Goal: Task Accomplishment & Management: Manage account settings

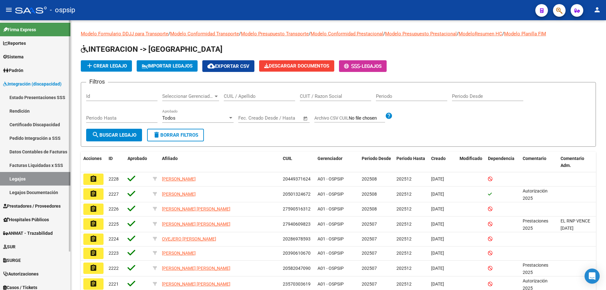
click at [21, 177] on link "Legajos" at bounding box center [35, 179] width 70 height 14
click at [261, 99] on input "CUIL / Apellido" at bounding box center [259, 96] width 71 height 6
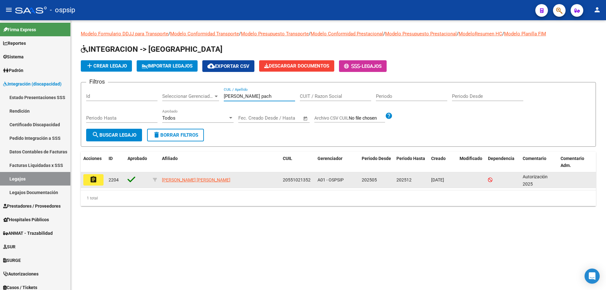
type input "rosler pach"
click at [96, 178] on mat-icon "assignment" at bounding box center [94, 180] width 8 height 8
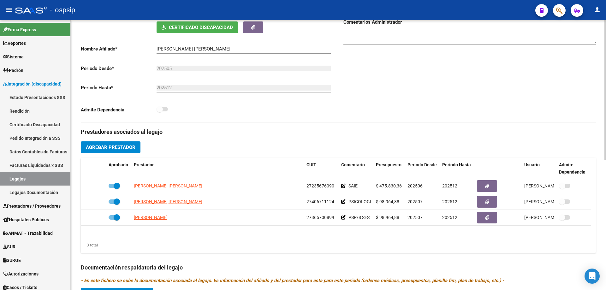
scroll to position [126, 0]
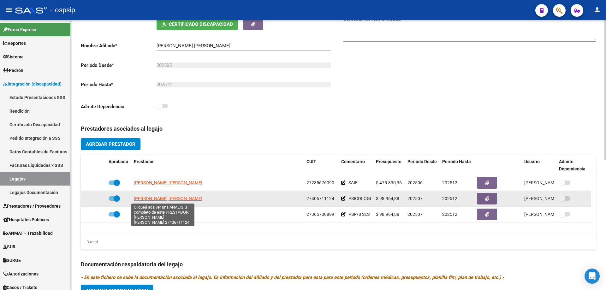
click at [173, 201] on span "[PERSON_NAME] [PERSON_NAME]" at bounding box center [168, 198] width 68 height 5
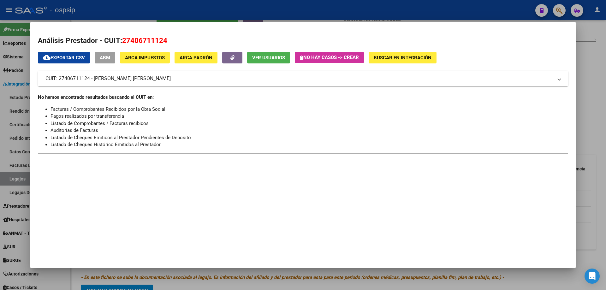
click at [203, 11] on div at bounding box center [303, 145] width 606 height 290
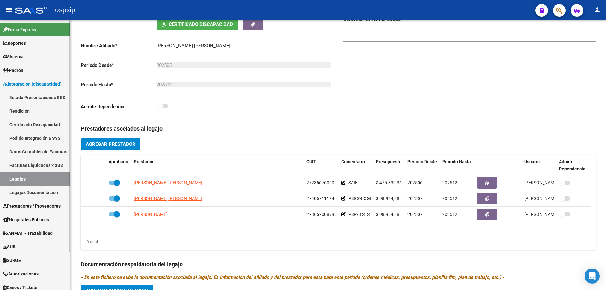
click at [27, 86] on span "Integración (discapacidad)" at bounding box center [32, 83] width 58 height 7
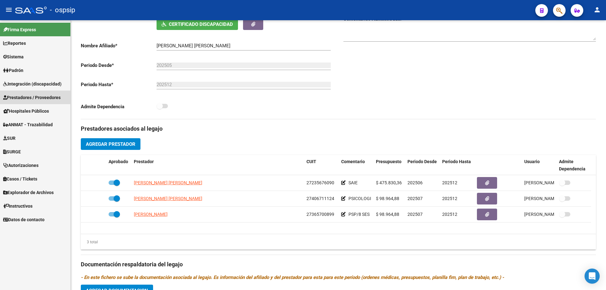
click at [28, 96] on span "Prestadores / Proveedores" at bounding box center [31, 97] width 57 height 7
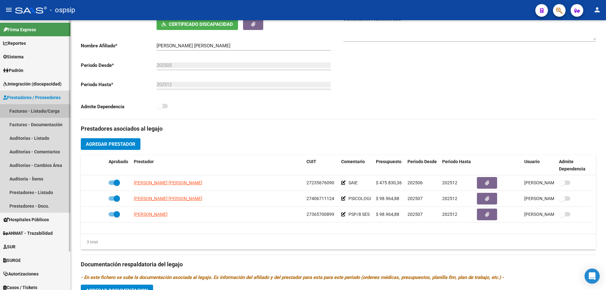
click at [31, 106] on link "Facturas - Listado/Carga" at bounding box center [35, 111] width 70 height 14
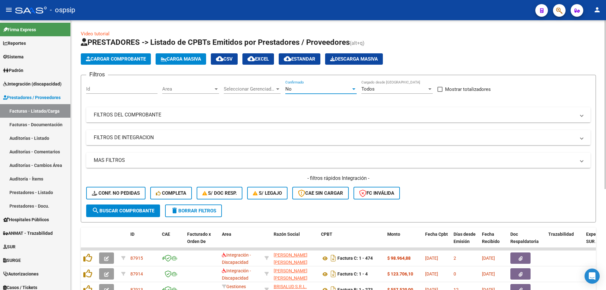
click at [325, 89] on div "No" at bounding box center [318, 89] width 66 height 6
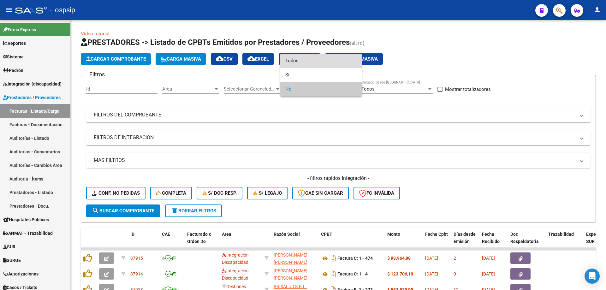
click at [317, 62] on span "Todos" at bounding box center [320, 61] width 71 height 14
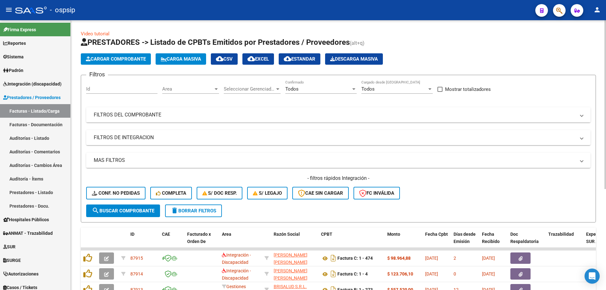
click at [168, 120] on mat-expansion-panel-header "FILTROS DEL COMPROBANTE" at bounding box center [338, 114] width 504 height 15
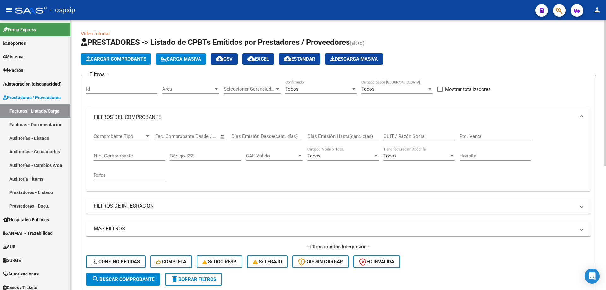
click at [143, 157] on input "Nro. Comprobante" at bounding box center [129, 156] width 71 height 6
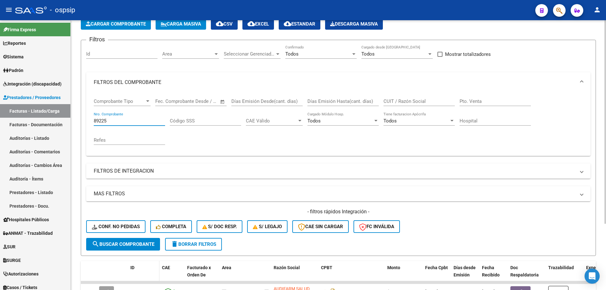
scroll to position [88, 0]
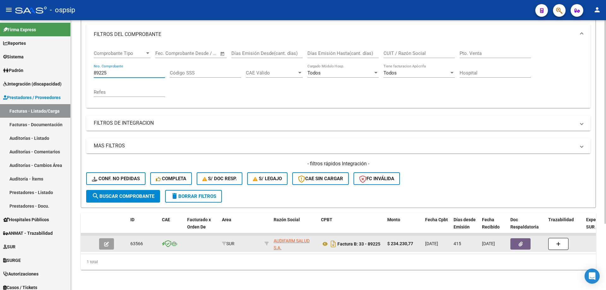
type input "89225"
click at [110, 238] on button "button" at bounding box center [106, 243] width 15 height 11
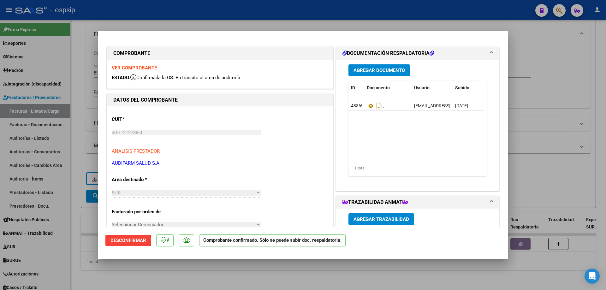
click at [146, 69] on strong "VER COMPROBANTE" at bounding box center [134, 68] width 45 height 6
click at [368, 106] on icon at bounding box center [371, 106] width 8 height 8
click at [83, 82] on div at bounding box center [303, 145] width 606 height 290
type input "$ 0,00"
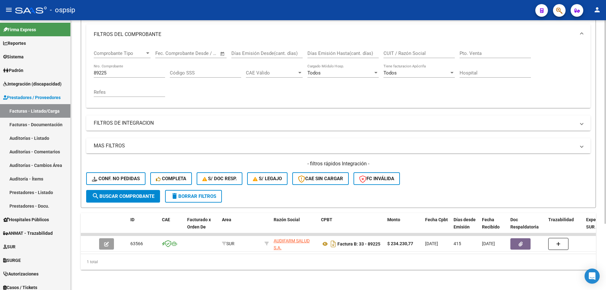
click at [101, 70] on input "89225" at bounding box center [129, 73] width 71 height 6
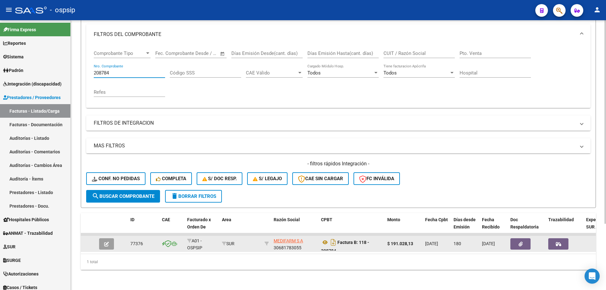
type input "208784"
click at [110, 240] on button "button" at bounding box center [106, 243] width 15 height 11
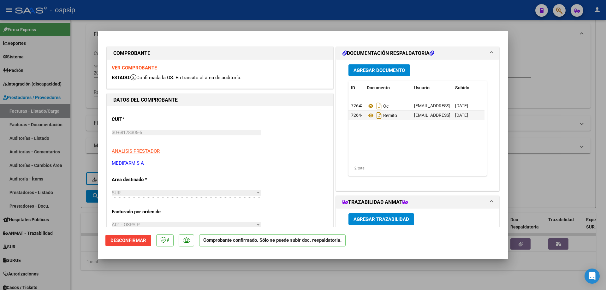
click at [151, 68] on strong "VER COMPROBANTE" at bounding box center [134, 68] width 45 height 6
click at [369, 115] on icon at bounding box center [371, 116] width 8 height 8
click at [136, 13] on div at bounding box center [303, 145] width 606 height 290
type input "$ 0,00"
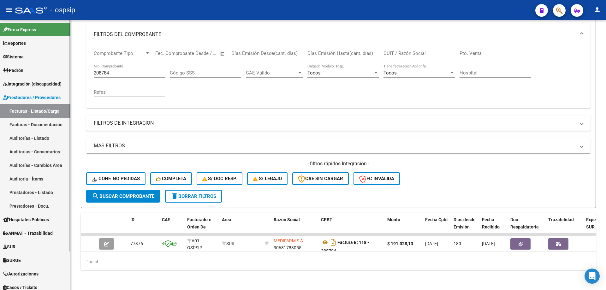
click at [16, 87] on link "Integración (discapacidad)" at bounding box center [35, 84] width 70 height 14
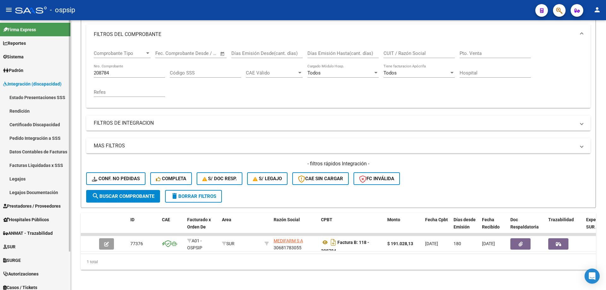
click at [31, 176] on link "Legajos" at bounding box center [35, 179] width 70 height 14
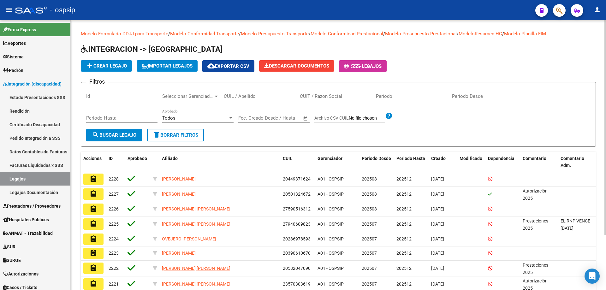
click at [255, 96] on input "CUIL / Apellido" at bounding box center [259, 96] width 71 height 6
click at [241, 95] on input "CUIL / Apellido" at bounding box center [259, 96] width 71 height 6
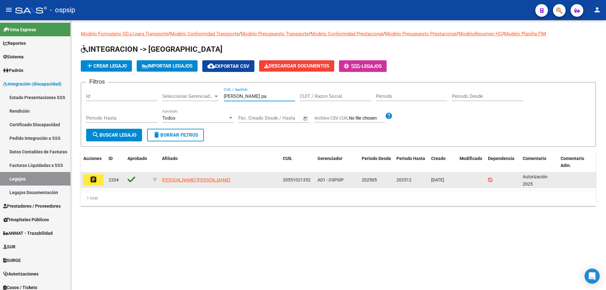
type input "rosler pa"
click at [97, 177] on mat-icon "assignment" at bounding box center [94, 180] width 8 height 8
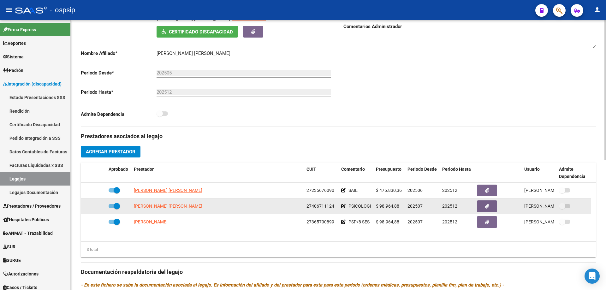
scroll to position [126, 0]
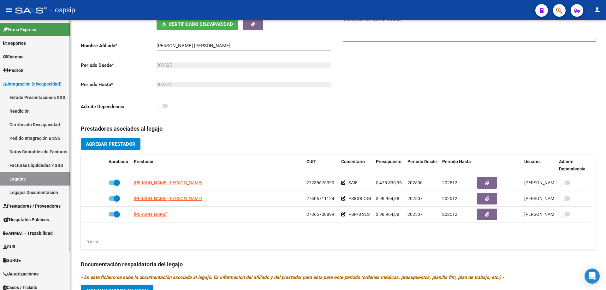
click at [30, 90] on link "Integración (discapacidad)" at bounding box center [35, 84] width 70 height 14
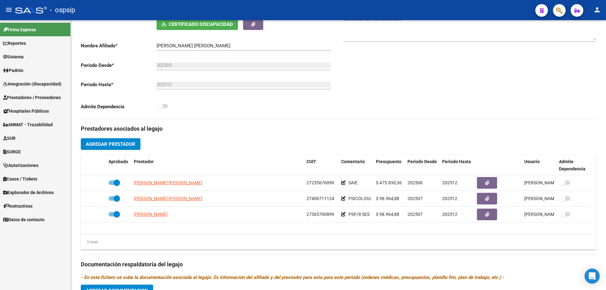
click at [32, 97] on span "Prestadores / Proveedores" at bounding box center [31, 97] width 57 height 7
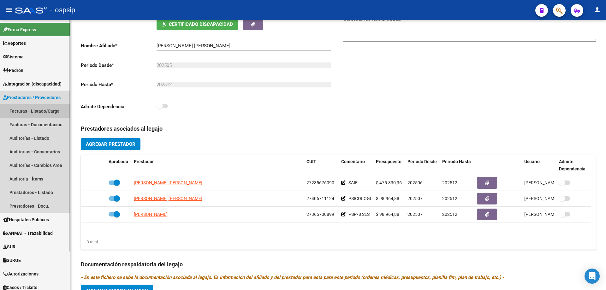
click at [32, 111] on link "Facturas - Listado/Carga" at bounding box center [35, 111] width 70 height 14
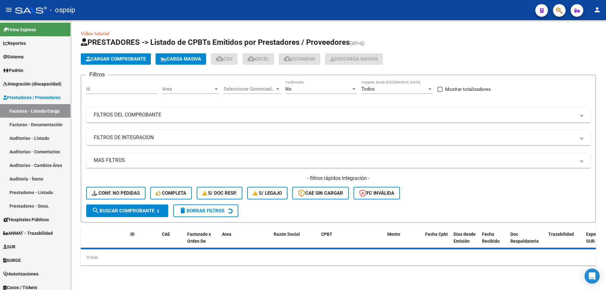
click at [299, 88] on div "No" at bounding box center [318, 89] width 66 height 6
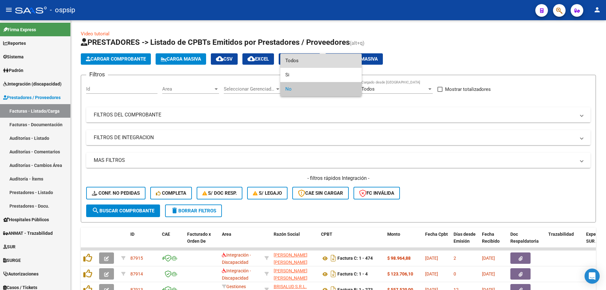
click at [295, 61] on span "Todos" at bounding box center [320, 61] width 71 height 14
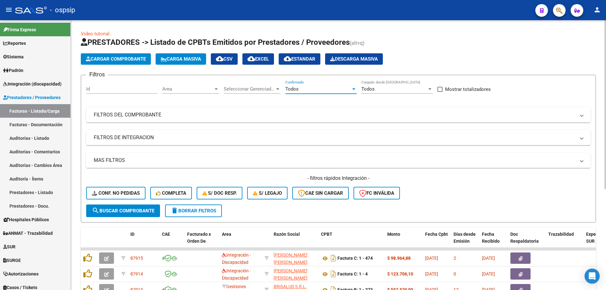
click at [165, 113] on mat-panel-title "FILTROS DEL COMPROBANTE" at bounding box center [334, 114] width 481 height 7
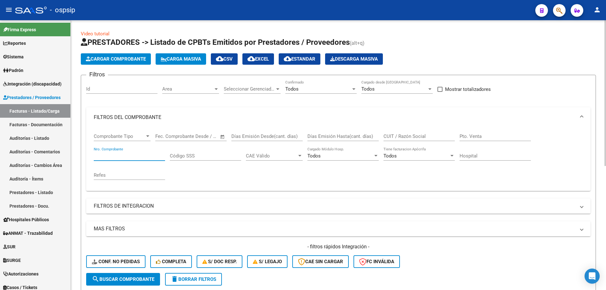
click at [135, 154] on input "Nro. Comprobante" at bounding box center [129, 156] width 71 height 6
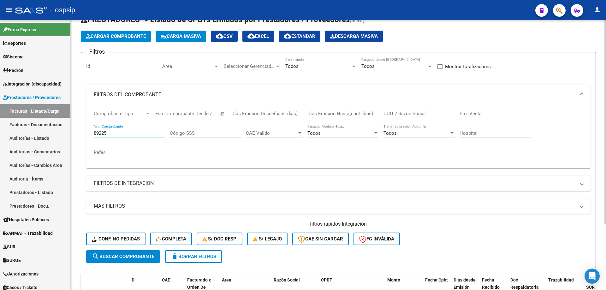
scroll to position [88, 0]
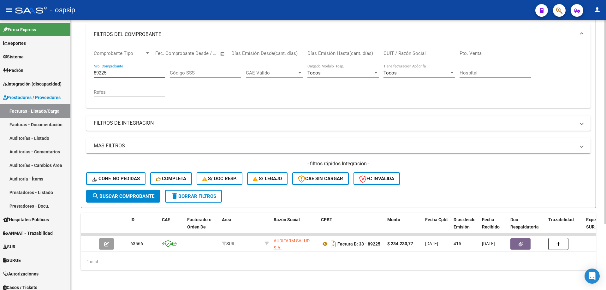
type input "89225"
click at [40, 230] on span "ANMAT - Trazabilidad" at bounding box center [28, 233] width 50 height 7
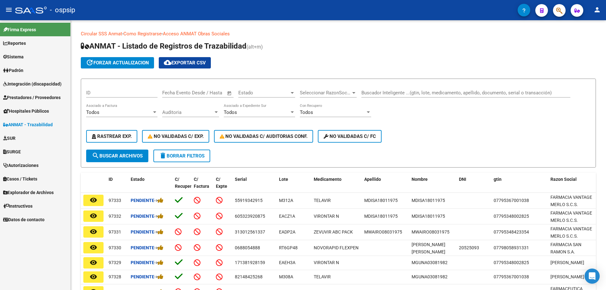
click at [370, 94] on input "Buscador Inteligente ...(gtin, lote, medicamento, apellido, documento, serial o…" at bounding box center [465, 93] width 209 height 6
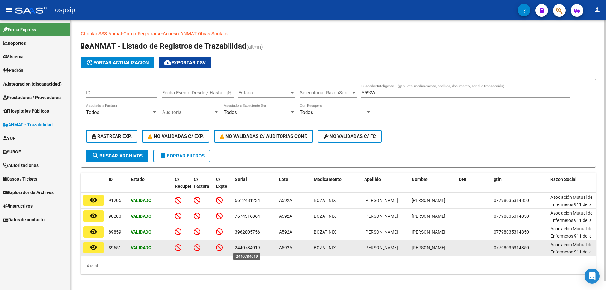
click at [247, 249] on span "2440784019" at bounding box center [247, 247] width 25 height 5
copy span "2440784019"
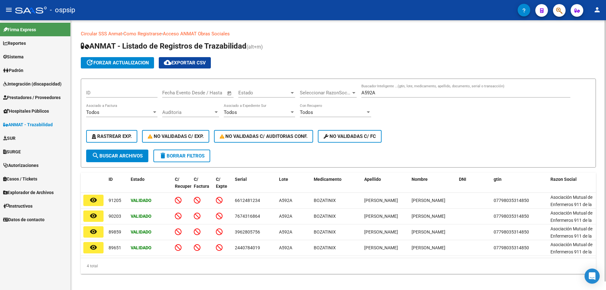
click at [208, 274] on div "4 total" at bounding box center [338, 266] width 515 height 16
click at [175, 268] on div "4 total" at bounding box center [338, 266] width 515 height 16
click at [372, 88] on div "A592A Buscador Inteligente ...(gtin, lote, medicamento, apellido, documento, se…" at bounding box center [465, 91] width 209 height 14
click at [373, 92] on input "A592A" at bounding box center [465, 93] width 209 height 6
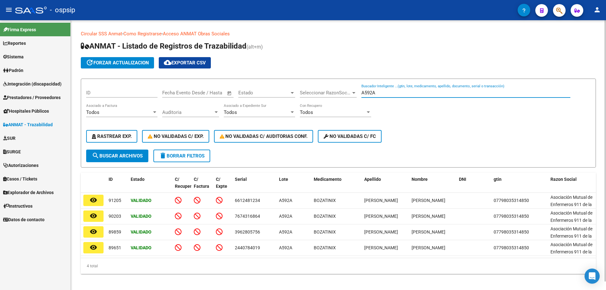
click at [373, 92] on input "A592A" at bounding box center [465, 93] width 209 height 6
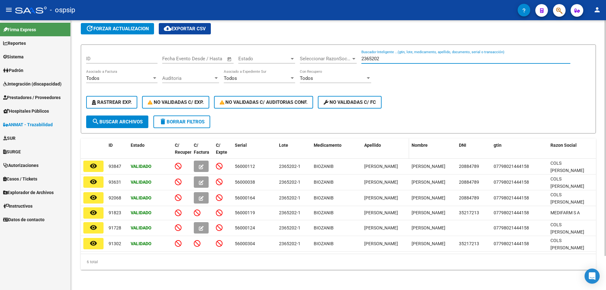
scroll to position [39, 0]
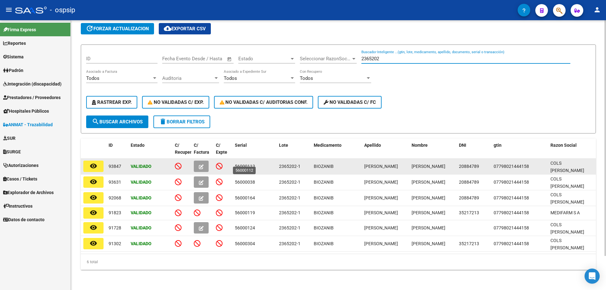
type input "2365202"
click at [251, 164] on span "56000112" at bounding box center [245, 166] width 20 height 5
copy span "56000112"
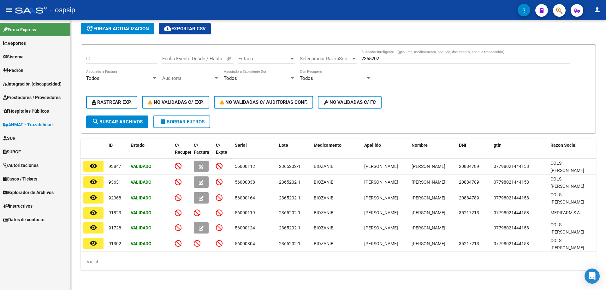
click at [26, 80] on link "Integración (discapacidad)" at bounding box center [35, 84] width 70 height 14
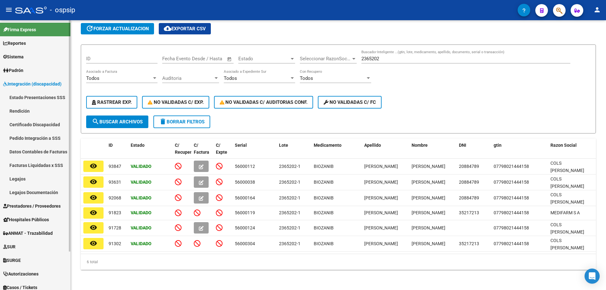
click at [14, 178] on link "Legajos" at bounding box center [35, 179] width 70 height 14
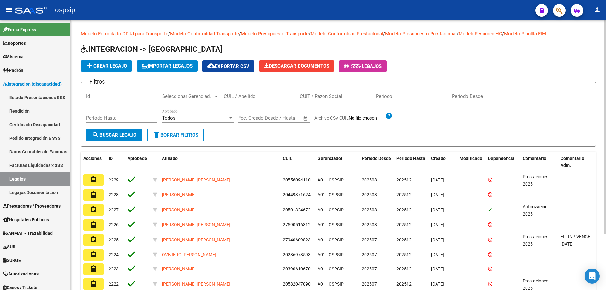
click at [263, 98] on input "CUIL / Apellido" at bounding box center [259, 96] width 71 height 6
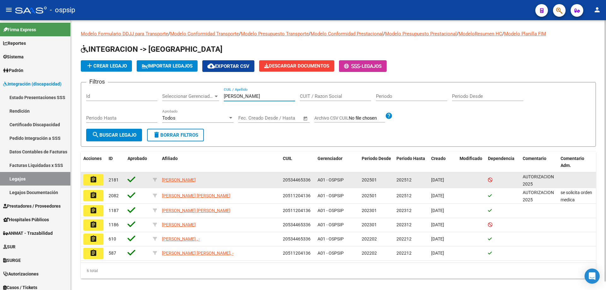
type input "DOMINGUEZ TOLO"
click at [97, 183] on button "assignment" at bounding box center [93, 179] width 20 height 11
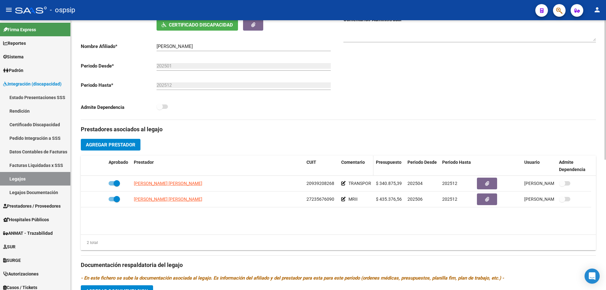
scroll to position [126, 0]
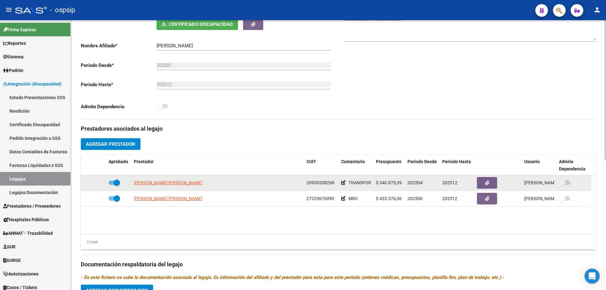
click at [343, 181] on icon at bounding box center [343, 182] width 4 height 4
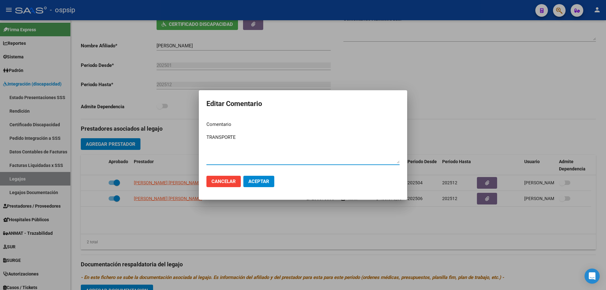
type textarea "TRANSPORTE"
click at [264, 181] on span "Aceptar" at bounding box center [258, 182] width 21 height 6
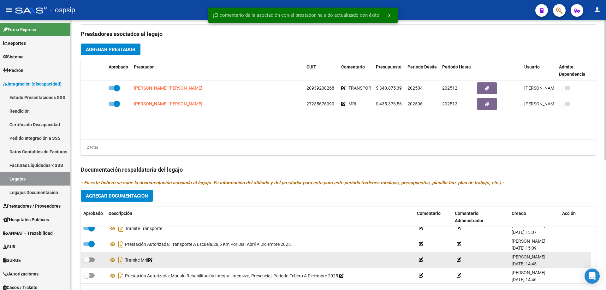
scroll to position [0, 0]
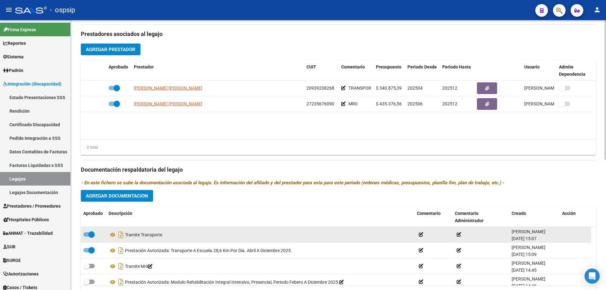
click at [420, 233] on icon at bounding box center [421, 234] width 4 height 4
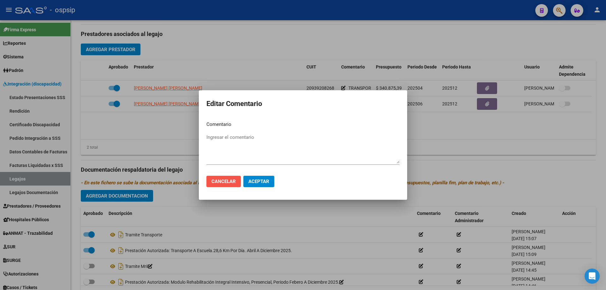
click at [220, 176] on button "Cancelar" at bounding box center [223, 181] width 34 height 11
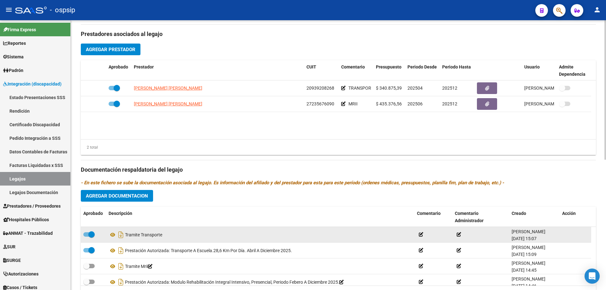
click at [86, 232] on span at bounding box center [88, 234] width 11 height 4
click at [86, 237] on input "checkbox" at bounding box center [86, 237] width 0 height 0
checkbox input "false"
click at [167, 235] on icon at bounding box center [164, 234] width 4 height 4
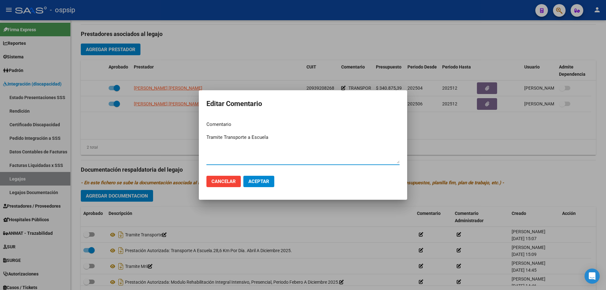
type textarea "Tramite Transporte a Escuela"
click at [257, 182] on span "Aceptar" at bounding box center [258, 182] width 21 height 6
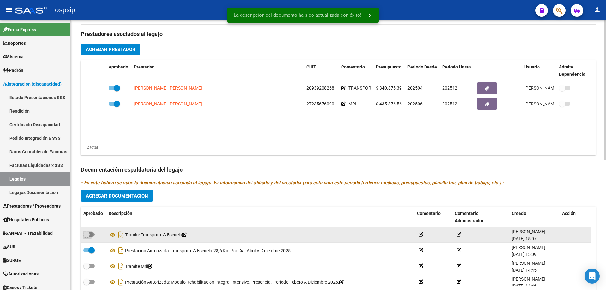
click at [91, 235] on span at bounding box center [88, 234] width 11 height 4
click at [86, 237] on input "checkbox" at bounding box center [86, 237] width 0 height 0
checkbox input "true"
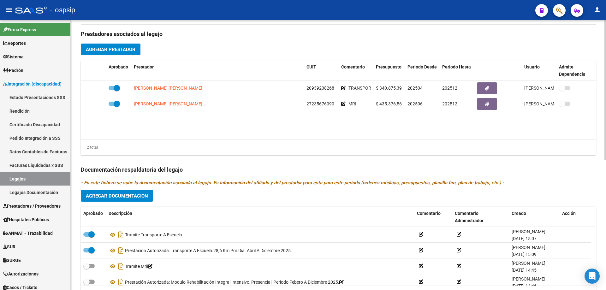
click at [133, 197] on span "Agregar Documentacion" at bounding box center [117, 196] width 62 height 6
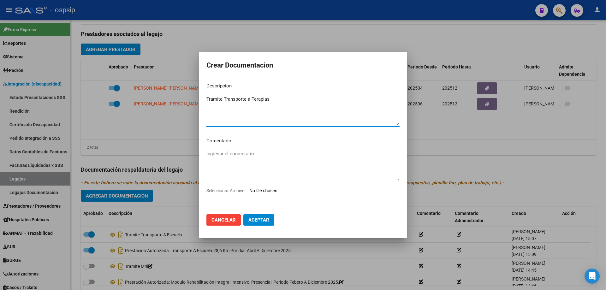
type textarea "Tramite Transporte a Terapias"
type input "C:\fakepath\TRAMITE TRANSPORTE A TERAPIAS.pdf"
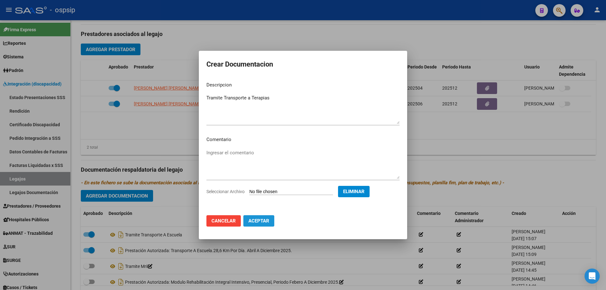
click at [254, 219] on span "Aceptar" at bounding box center [258, 221] width 21 height 6
checkbox input "true"
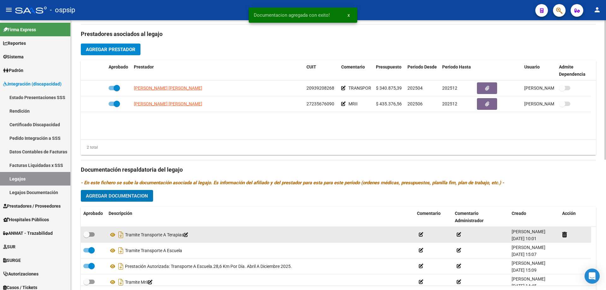
click at [93, 236] on span at bounding box center [88, 234] width 11 height 4
click at [86, 237] on input "checkbox" at bounding box center [86, 237] width 0 height 0
checkbox input "true"
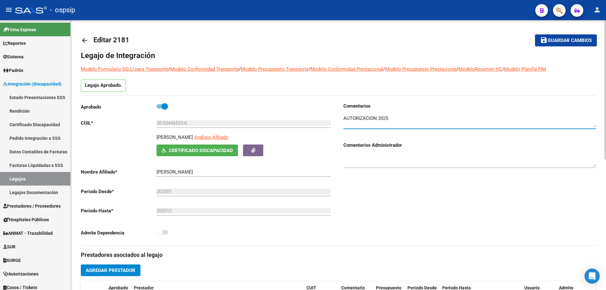
click at [385, 124] on textarea at bounding box center [469, 121] width 252 height 13
click at [389, 123] on textarea at bounding box center [469, 121] width 252 height 13
type textarea "AUTORIZACION 2025 Transporte a TERAPIAS desde Agosto"
click at [537, 39] on button "save Guardar cambios" at bounding box center [566, 40] width 62 height 12
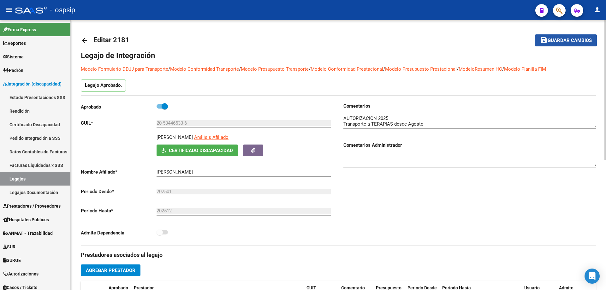
click at [548, 40] on span "Guardar cambios" at bounding box center [569, 41] width 44 height 6
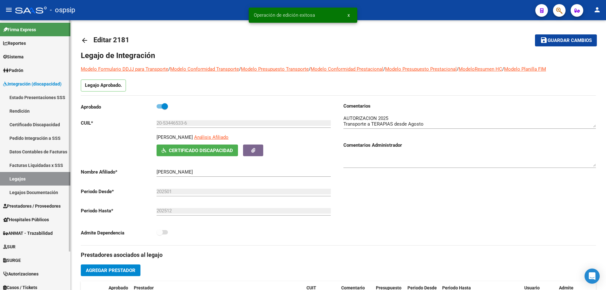
click at [14, 177] on link "Legajos" at bounding box center [35, 179] width 70 height 14
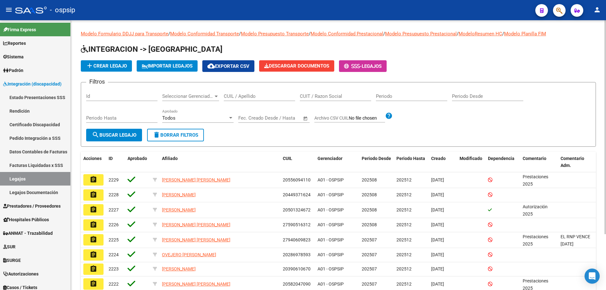
click at [234, 99] on div "CUIL / Apellido" at bounding box center [259, 94] width 71 height 14
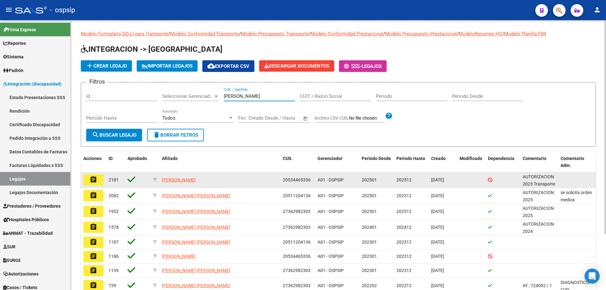
type input "DOMINGUE"
click at [97, 178] on button "assignment" at bounding box center [93, 179] width 20 height 11
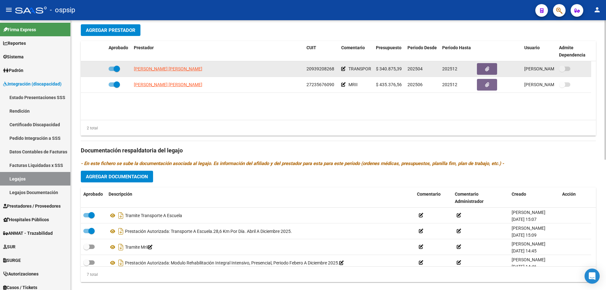
scroll to position [252, 0]
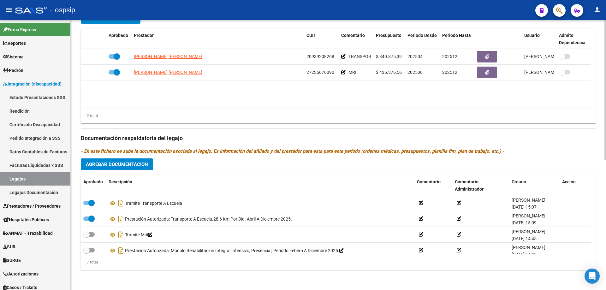
click at [108, 164] on span "Agregar Documentacion" at bounding box center [117, 164] width 62 height 6
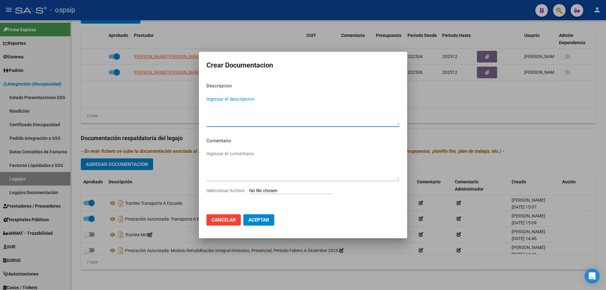
click at [224, 100] on textarea "Ingresar el descripcion" at bounding box center [302, 111] width 193 height 30
click at [214, 96] on textarea "Prestacion Autorizada: Transporte a Escuela.30 km por dia.Agosto a Diciembre 20…" at bounding box center [302, 111] width 193 height 30
click at [334, 99] on textarea "Prestación Autorizada: Transporte a Escuela.30 km por dia.Agosto a Diciembre 20…" at bounding box center [302, 111] width 193 height 30
click at [265, 103] on textarea "Prestación Autorizada: Transporte a Escuela.30 km por día. Agosto a Diciembre 2…" at bounding box center [302, 111] width 193 height 30
click at [387, 100] on textarea "Prestación Autorizada: Transporte a Escuela.30 km por día. Agosto a Diciembre 2…" at bounding box center [302, 111] width 193 height 30
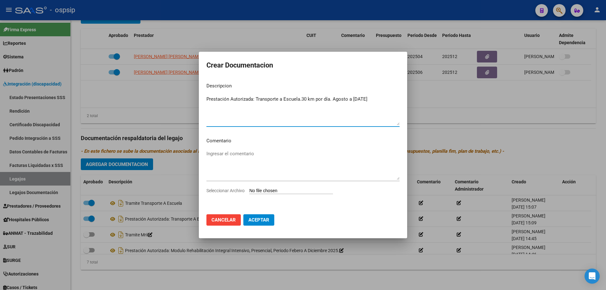
click at [299, 96] on textarea "Prestación Autorizada: Transporte a Escuela.30 km por día. Agosto a Diciembre 2…" at bounding box center [302, 111] width 193 height 30
type textarea "Prestación Autorizada: Transporte a Terapias.30 km por día. Agosto a Diciembre …"
type input "C:\fakepath\DOMINGUEZ TOLOZA JOAQUIN TRANSPORTE A TERAPIAS AUTORIZACION 2025 SE…"
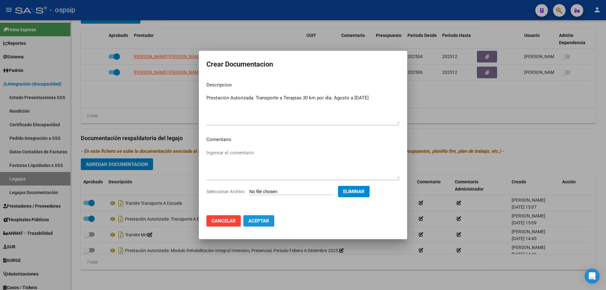
click at [264, 223] on span "Aceptar" at bounding box center [258, 221] width 21 height 6
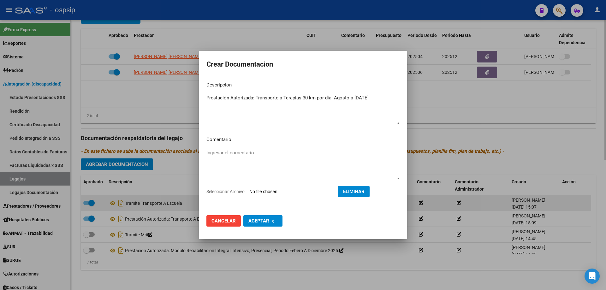
checkbox input "false"
checkbox input "true"
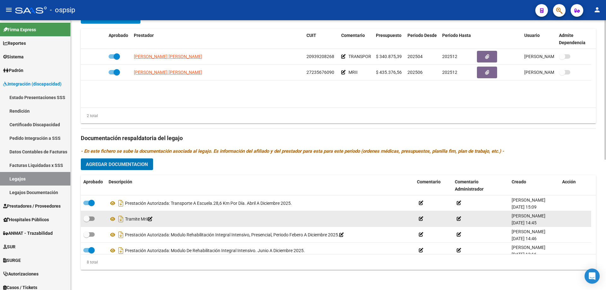
scroll to position [0, 0]
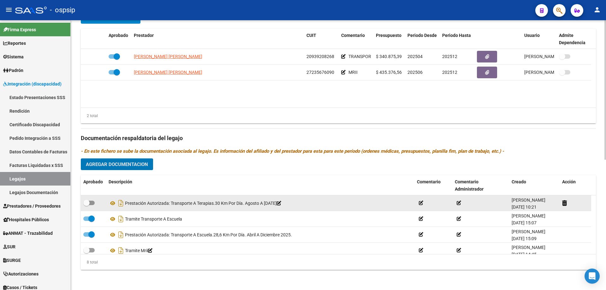
click at [94, 202] on span at bounding box center [88, 203] width 11 height 4
click at [86, 205] on input "checkbox" at bounding box center [86, 205] width 0 height 0
checkbox input "true"
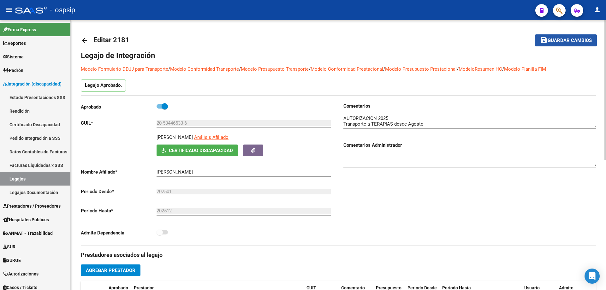
click at [567, 40] on span "Guardar cambios" at bounding box center [569, 41] width 44 height 6
click at [428, 124] on textarea at bounding box center [469, 121] width 252 height 13
type textarea "AUTORIZACION 2025 Transporte a TERAPIAS desde Agosto"
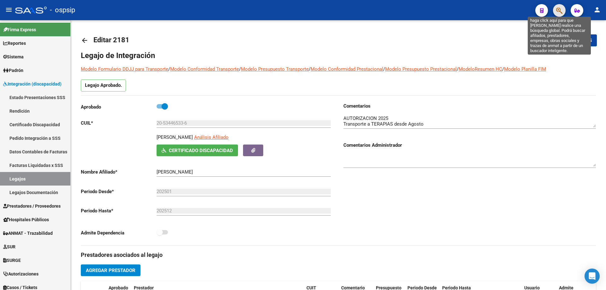
click at [558, 9] on icon "button" at bounding box center [559, 10] width 6 height 7
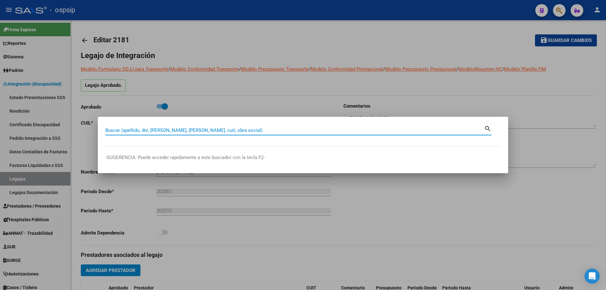
click at [137, 129] on input "Buscar (apellido, dni, cuil, nro traspaso, cuit, obra social)" at bounding box center [294, 130] width 379 height 6
type input "20324723359"
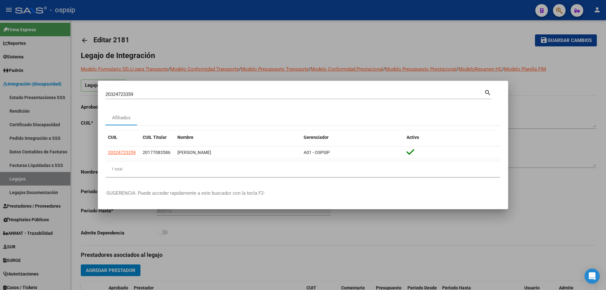
click at [36, 85] on div at bounding box center [303, 145] width 606 height 290
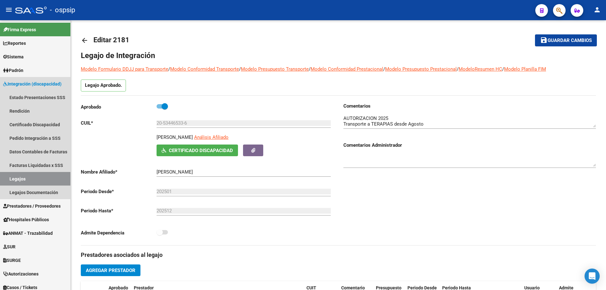
click at [36, 85] on span "Integración (discapacidad)" at bounding box center [32, 83] width 58 height 7
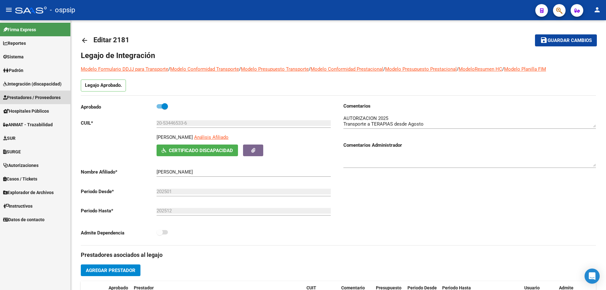
click at [35, 96] on span "Prestadores / Proveedores" at bounding box center [31, 97] width 57 height 7
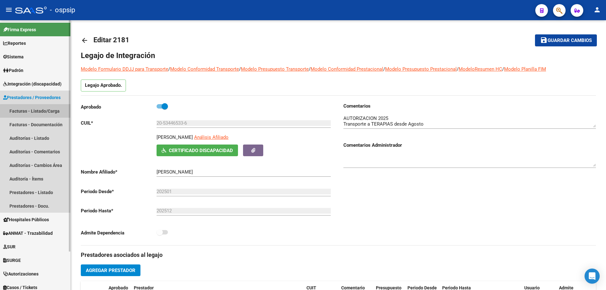
click at [37, 112] on link "Facturas - Listado/Carga" at bounding box center [35, 111] width 70 height 14
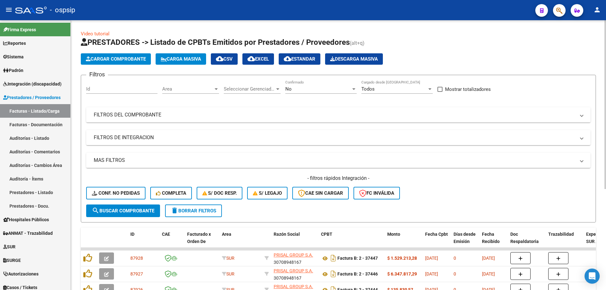
click at [301, 93] on div "No Confirmado" at bounding box center [320, 87] width 71 height 14
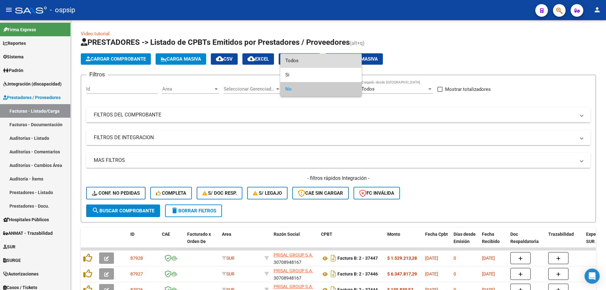
click at [298, 59] on span "Todos" at bounding box center [320, 61] width 71 height 14
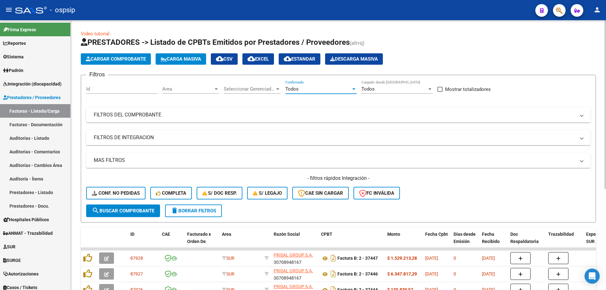
click at [163, 115] on mat-panel-title "FILTROS DEL COMPROBANTE" at bounding box center [334, 114] width 481 height 7
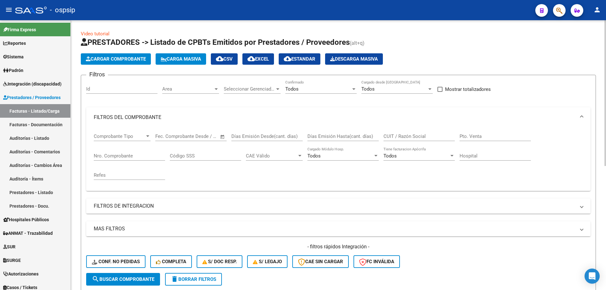
click at [111, 154] on input "Nro. Comprobante" at bounding box center [129, 156] width 71 height 6
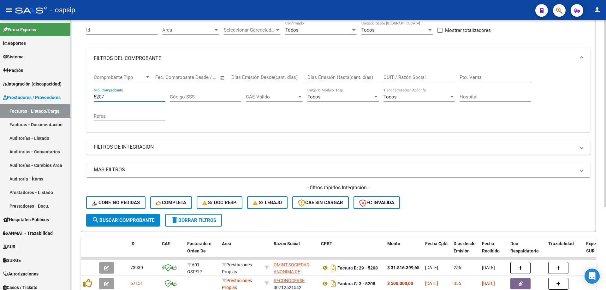
scroll to position [95, 0]
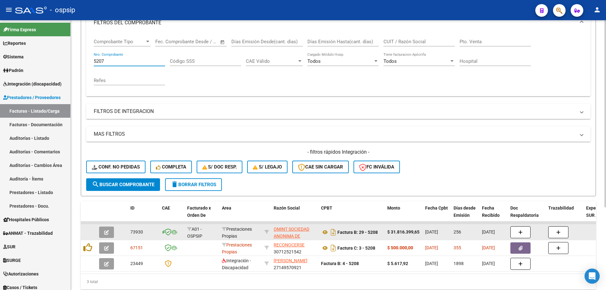
type input "5207"
click at [106, 234] on icon "button" at bounding box center [106, 232] width 5 height 5
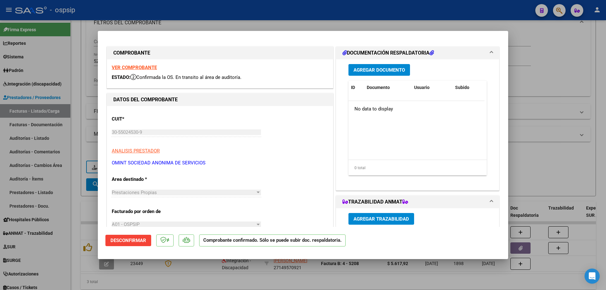
scroll to position [0, 0]
click at [149, 69] on strong "VER COMPROBANTE" at bounding box center [134, 68] width 45 height 6
click at [76, 125] on div at bounding box center [303, 145] width 606 height 290
type input "$ 0,00"
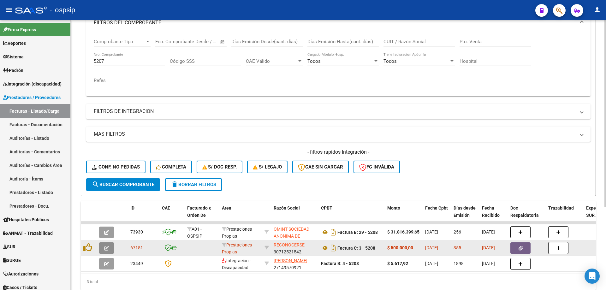
click at [112, 245] on button "button" at bounding box center [106, 247] width 15 height 11
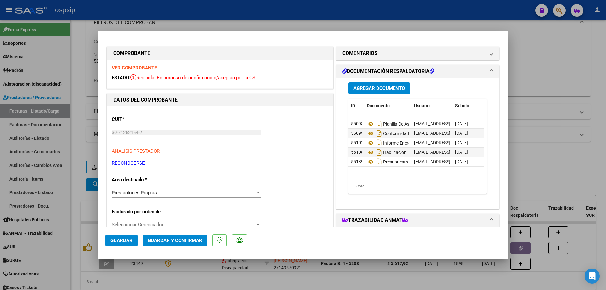
click at [141, 66] on strong "VER COMPROBANTE" at bounding box center [134, 68] width 45 height 6
click at [368, 127] on icon at bounding box center [371, 124] width 8 height 8
click at [367, 135] on icon at bounding box center [371, 134] width 8 height 8
click at [375, 143] on icon "Descargar documento" at bounding box center [379, 143] width 8 height 10
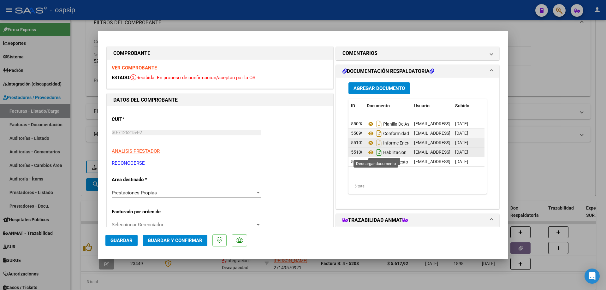
click at [375, 151] on icon "Descargar documento" at bounding box center [379, 152] width 8 height 10
click at [251, 288] on div at bounding box center [303, 145] width 606 height 290
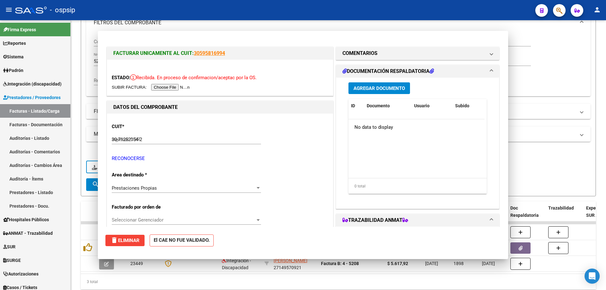
type input "$ 0,00"
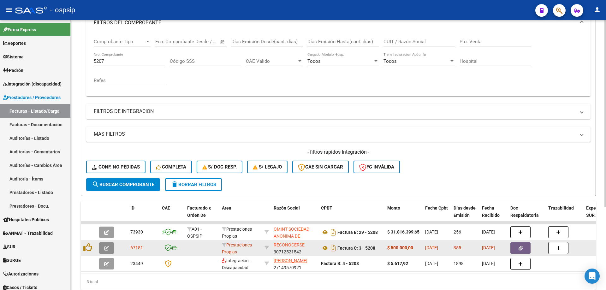
click at [108, 244] on button "button" at bounding box center [106, 247] width 15 height 11
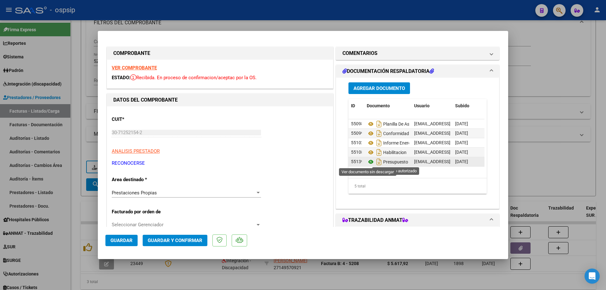
click at [369, 162] on icon at bounding box center [371, 162] width 8 height 8
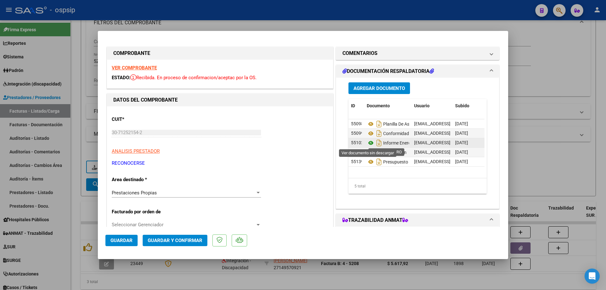
click at [367, 143] on icon at bounding box center [371, 143] width 8 height 8
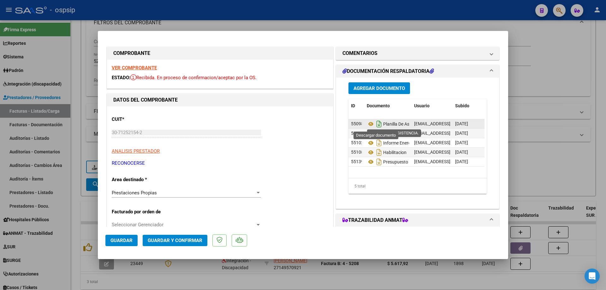
click at [378, 124] on icon "Descargar documento" at bounding box center [379, 124] width 8 height 10
click at [367, 123] on icon at bounding box center [371, 124] width 8 height 8
click at [238, 9] on div at bounding box center [303, 145] width 606 height 290
type input "$ 0,00"
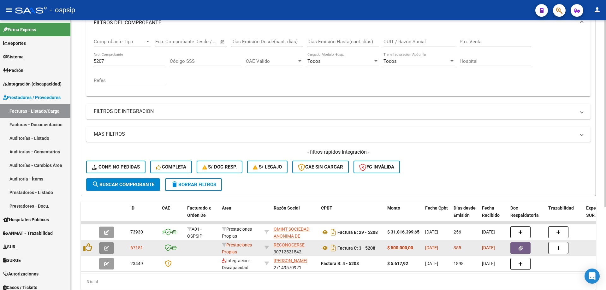
click at [113, 248] on button "button" at bounding box center [106, 247] width 15 height 11
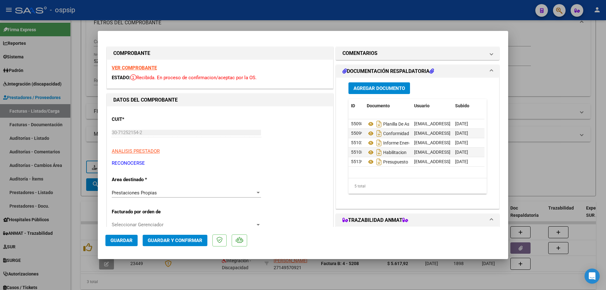
click at [518, 174] on div at bounding box center [303, 145] width 606 height 290
type input "$ 0,00"
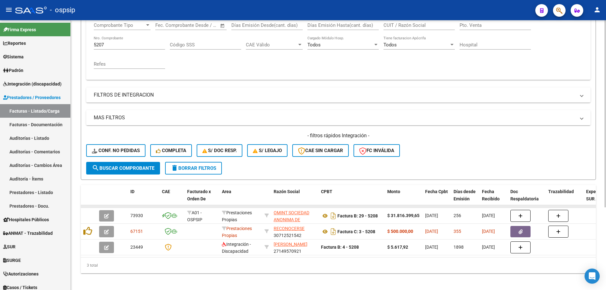
scroll to position [119, 0]
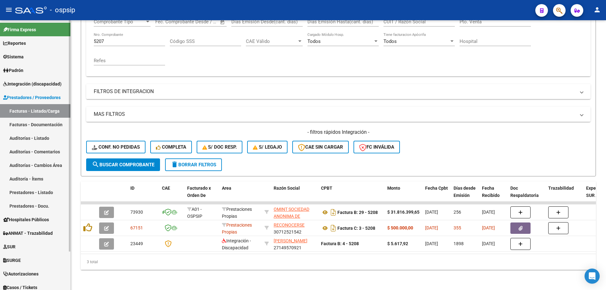
click at [32, 85] on span "Integración (discapacidad)" at bounding box center [32, 83] width 58 height 7
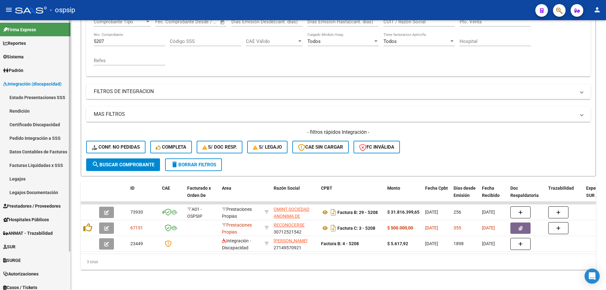
click at [20, 179] on link "Legajos" at bounding box center [35, 179] width 70 height 14
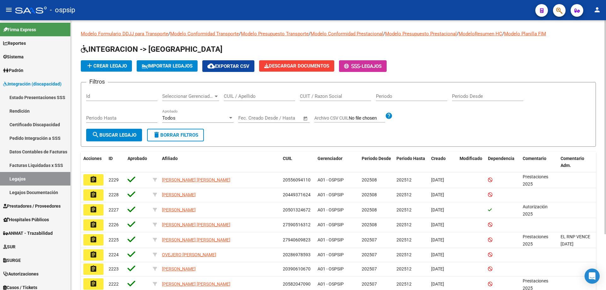
click at [254, 99] on input "CUIL / Apellido" at bounding box center [259, 96] width 71 height 6
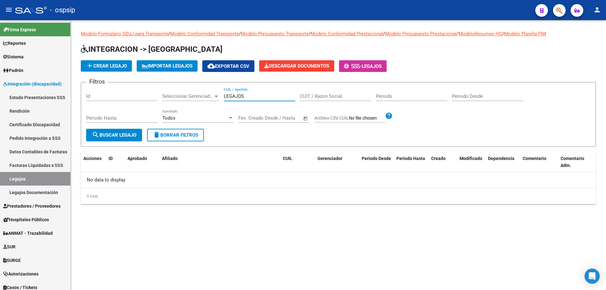
drag, startPoint x: 254, startPoint y: 99, endPoint x: 177, endPoint y: 99, distance: 77.0
click at [177, 99] on div "Filtros Id Seleccionar Gerenciador Seleccionar Gerenciador LEGAJOS CUIL / Apell…" at bounding box center [338, 107] width 504 height 41
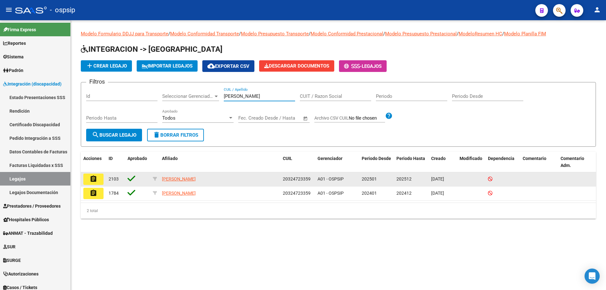
type input "PATUGLIO"
click at [90, 174] on button "assignment" at bounding box center [93, 178] width 20 height 11
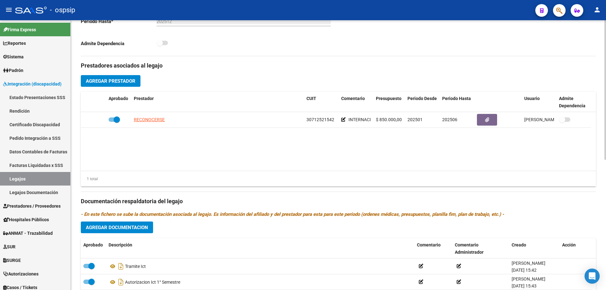
scroll to position [252, 0]
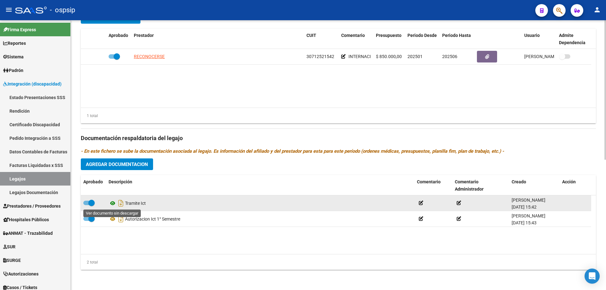
click at [115, 202] on icon at bounding box center [113, 203] width 8 height 8
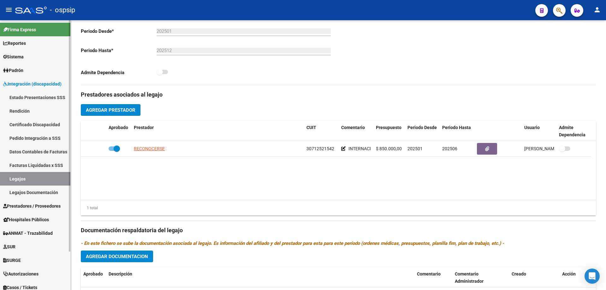
scroll to position [158, 0]
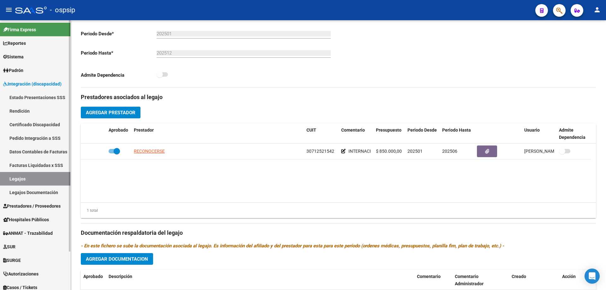
click at [37, 174] on link "Legajos" at bounding box center [35, 179] width 70 height 14
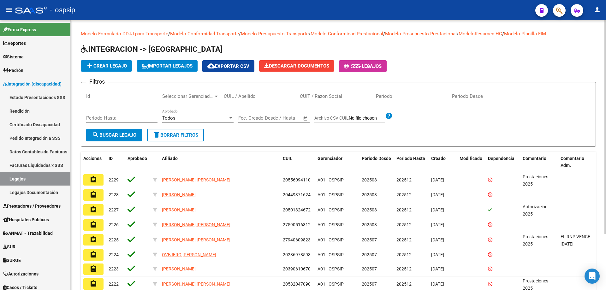
click at [257, 96] on input "CUIL / Apellido" at bounding box center [259, 96] width 71 height 6
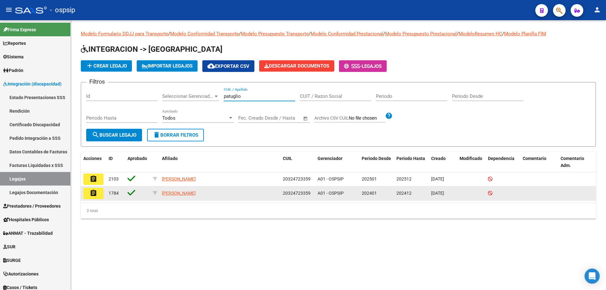
type input "patuglio"
click at [93, 192] on mat-icon "assignment" at bounding box center [94, 193] width 8 height 8
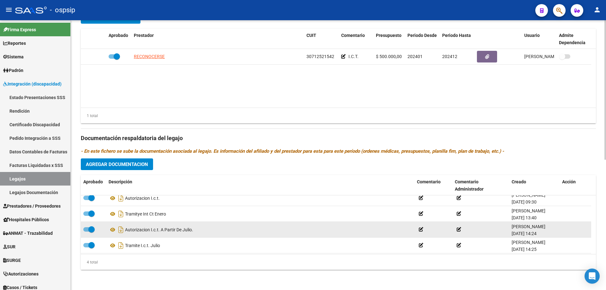
scroll to position [6, 0]
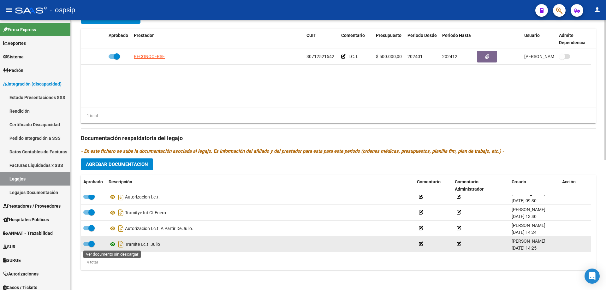
click at [112, 244] on icon at bounding box center [113, 244] width 8 height 8
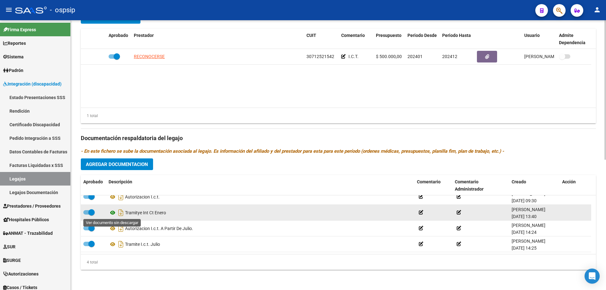
click at [113, 212] on icon at bounding box center [113, 213] width 8 height 8
click at [112, 214] on icon at bounding box center [113, 213] width 8 height 8
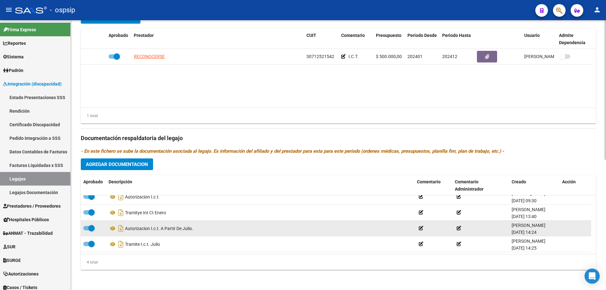
scroll to position [1, 0]
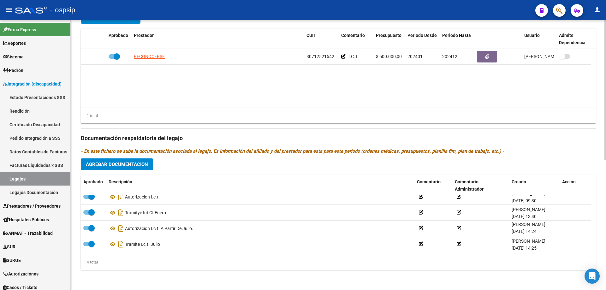
click at [448, 84] on datatable-body "RECONOCERSE 30712521542 I.C.T. $ 500.000,00 202401 202412 Gabriela Rodriguez 13…" at bounding box center [338, 78] width 515 height 59
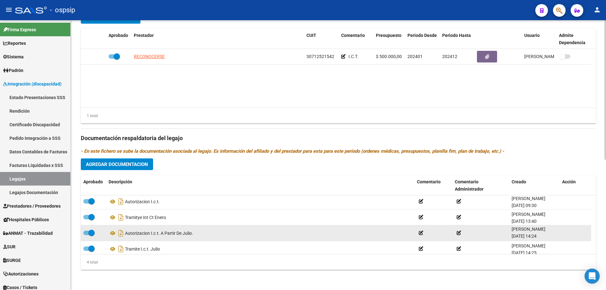
scroll to position [0, 0]
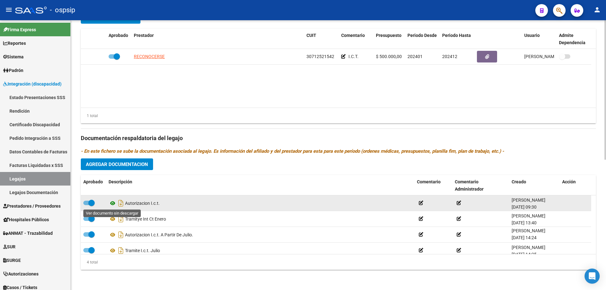
click at [114, 202] on icon at bounding box center [113, 203] width 8 height 8
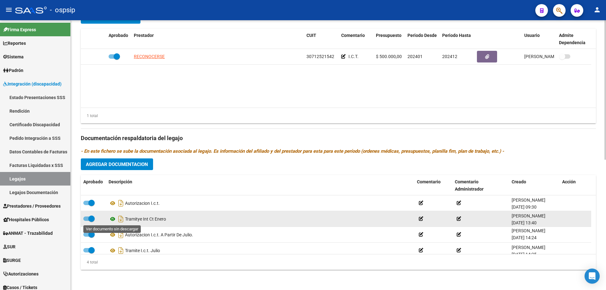
click at [112, 220] on icon at bounding box center [113, 219] width 8 height 8
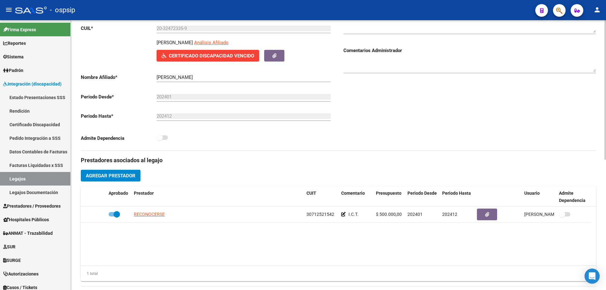
scroll to position [63, 0]
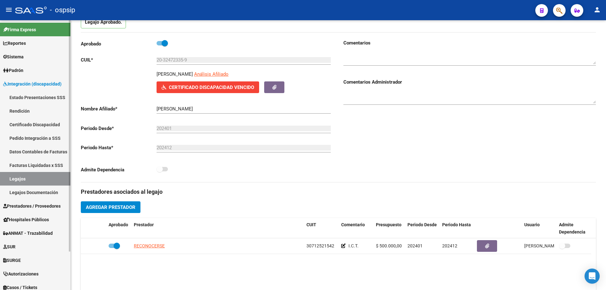
click at [30, 176] on link "Legajos" at bounding box center [35, 179] width 70 height 14
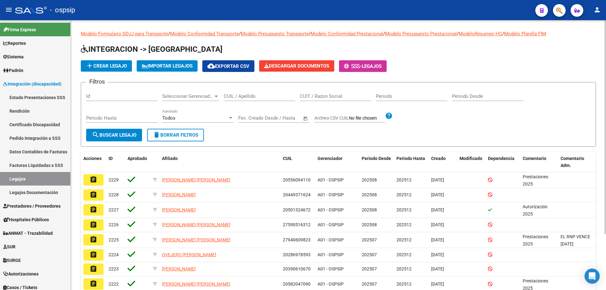
click at [246, 93] on input "CUIL / Apellido" at bounding box center [259, 96] width 71 height 6
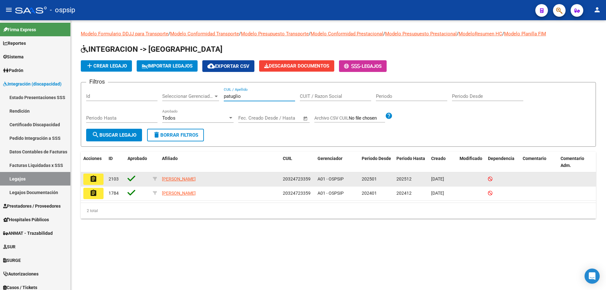
type input "patuglio"
click at [99, 175] on button "assignment" at bounding box center [93, 178] width 20 height 11
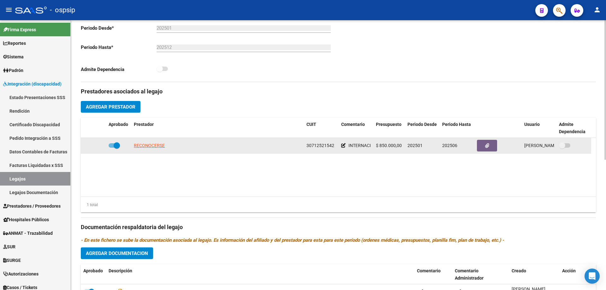
scroll to position [221, 0]
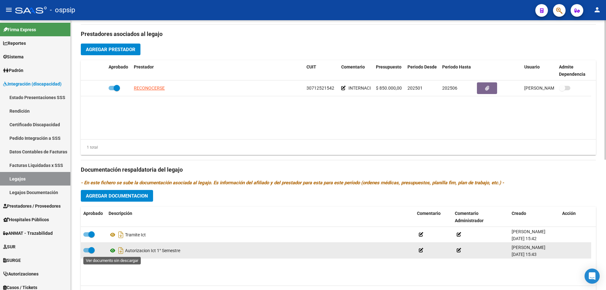
click at [112, 250] on icon at bounding box center [113, 251] width 8 height 8
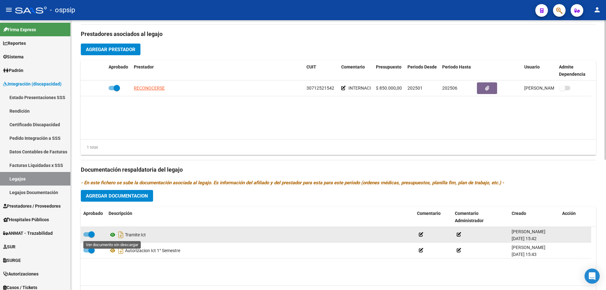
click at [112, 234] on icon at bounding box center [113, 235] width 8 height 8
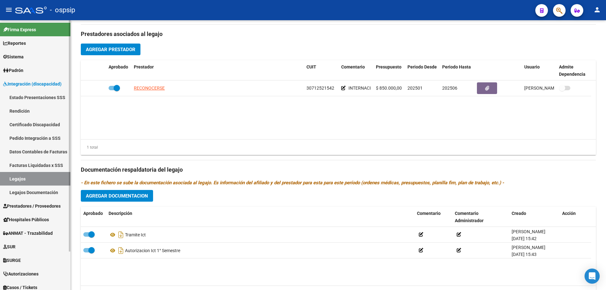
click at [39, 82] on span "Integración (discapacidad)" at bounding box center [32, 83] width 58 height 7
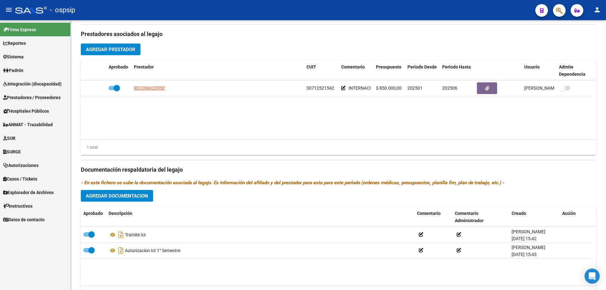
click at [40, 97] on span "Prestadores / Proveedores" at bounding box center [31, 97] width 57 height 7
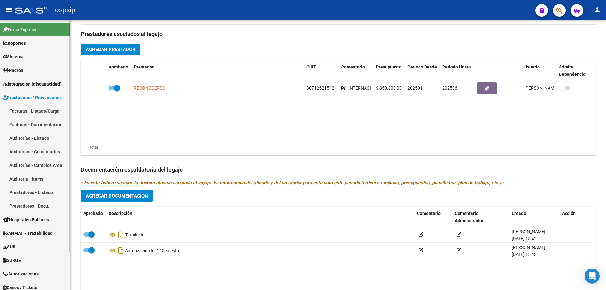
click at [34, 113] on link "Facturas - Listado/Carga" at bounding box center [35, 111] width 70 height 14
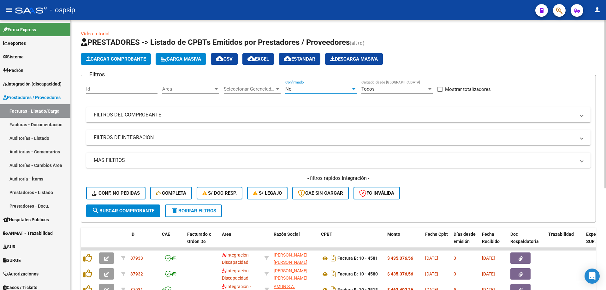
click at [296, 87] on div "No" at bounding box center [318, 89] width 66 height 6
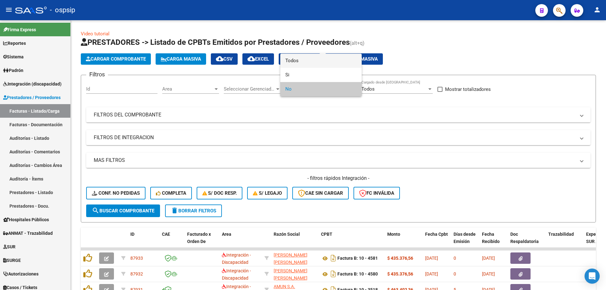
click at [285, 62] on span "Todos" at bounding box center [320, 61] width 71 height 14
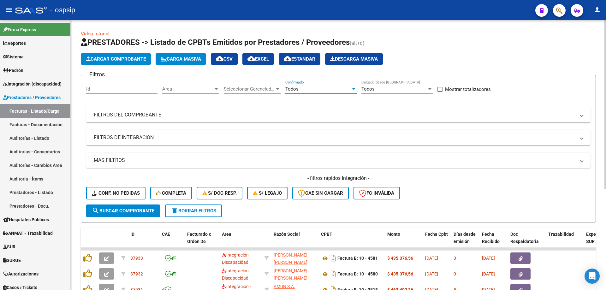
click at [138, 115] on mat-panel-title "FILTROS DEL COMPROBANTE" at bounding box center [334, 114] width 481 height 7
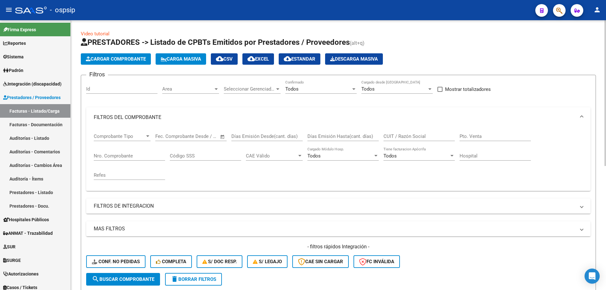
click at [143, 156] on input "Nro. Comprobante" at bounding box center [129, 156] width 71 height 6
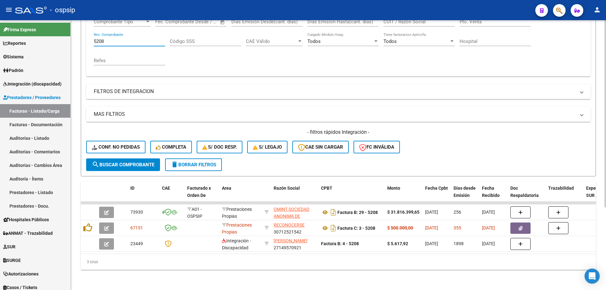
scroll to position [119, 0]
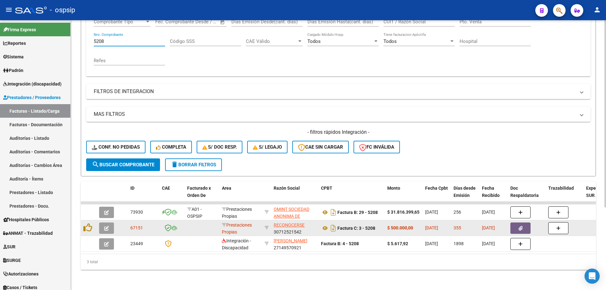
type input "5208"
click at [104, 228] on button "button" at bounding box center [106, 227] width 15 height 11
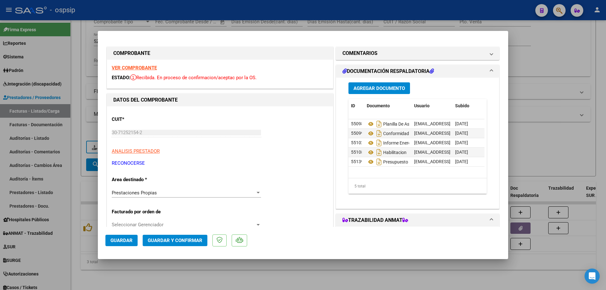
click at [120, 69] on strong "VER COMPROBANTE" at bounding box center [134, 68] width 45 height 6
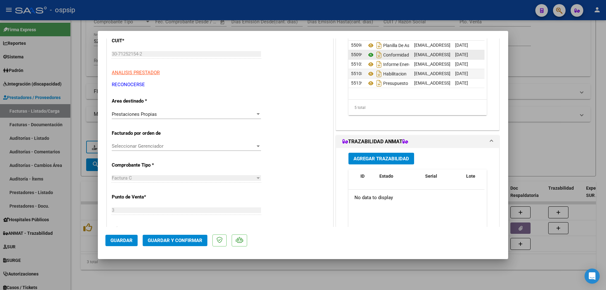
scroll to position [0, 0]
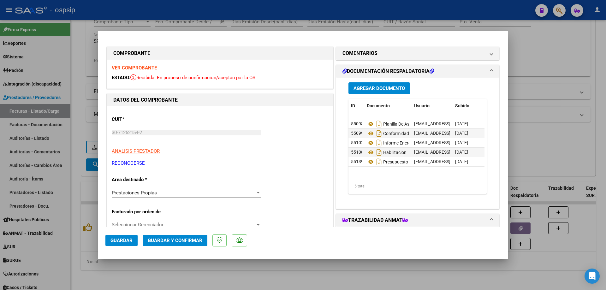
click at [73, 67] on div at bounding box center [303, 145] width 606 height 290
type input "$ 0,00"
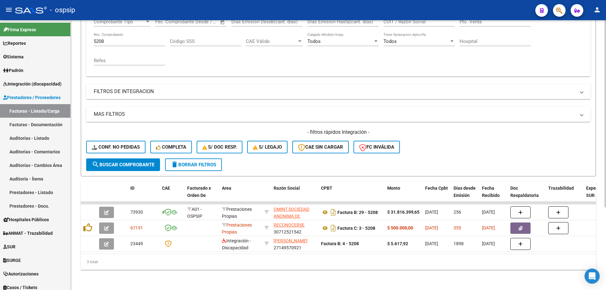
click at [117, 33] on div "5208 Nro. Comprobante" at bounding box center [129, 39] width 71 height 14
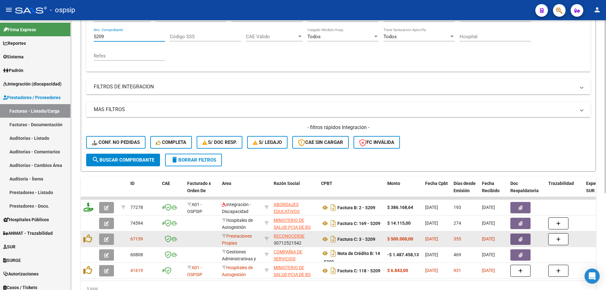
type input "5209"
click at [109, 239] on icon "button" at bounding box center [106, 239] width 5 height 5
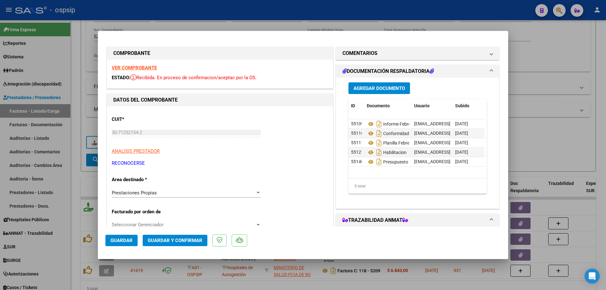
click at [119, 69] on strong "VER COMPROBANTE" at bounding box center [134, 68] width 45 height 6
click at [76, 91] on div at bounding box center [303, 145] width 606 height 290
type input "$ 0,00"
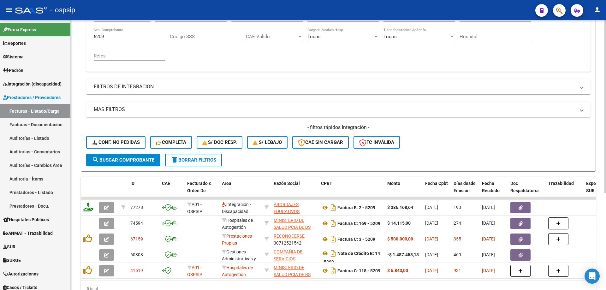
click at [109, 35] on input "5209" at bounding box center [129, 37] width 71 height 6
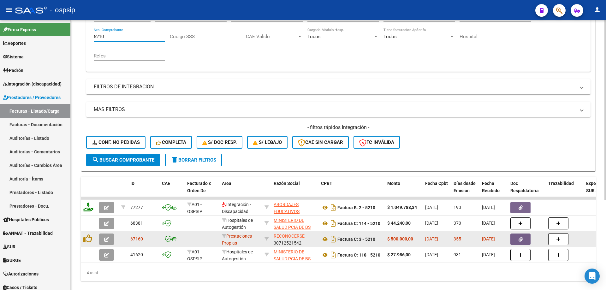
type input "5210"
click at [105, 237] on icon "button" at bounding box center [106, 239] width 5 height 5
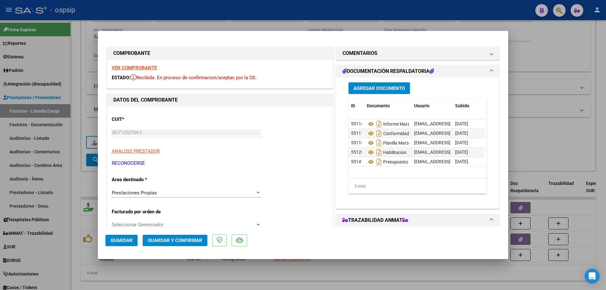
click at [131, 69] on strong "VER COMPROBANTE" at bounding box center [134, 68] width 45 height 6
click at [98, 21] on div at bounding box center [303, 145] width 606 height 290
type input "$ 0,00"
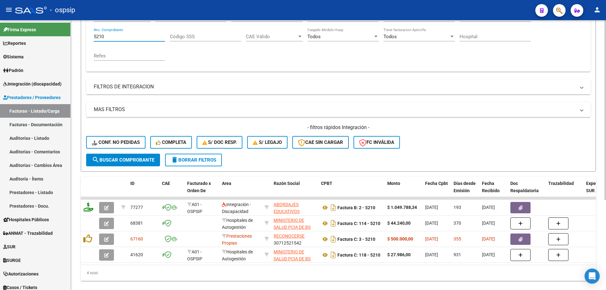
click at [112, 38] on input "5210" at bounding box center [129, 37] width 71 height 6
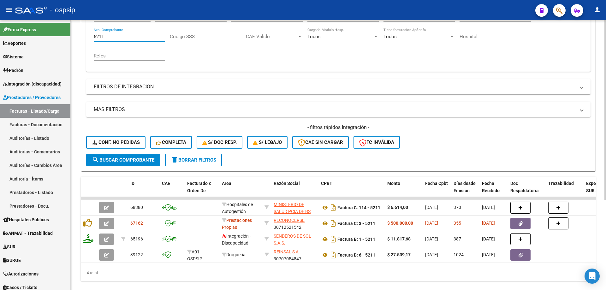
type input "5211"
click at [104, 31] on div "5211 Nro. Comprobante" at bounding box center [129, 35] width 71 height 14
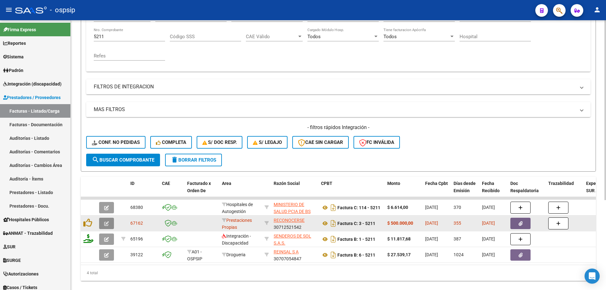
click at [109, 225] on icon "button" at bounding box center [106, 223] width 5 height 5
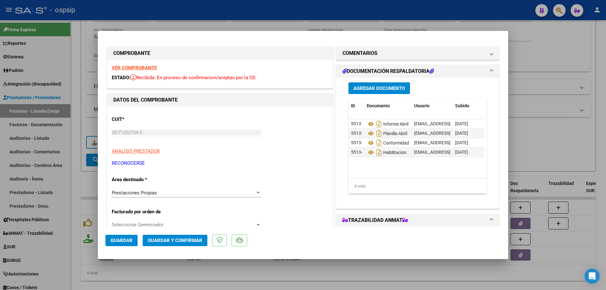
click at [133, 68] on strong "VER COMPROBANTE" at bounding box center [134, 68] width 45 height 6
click at [80, 109] on div at bounding box center [303, 145] width 606 height 290
type input "$ 0,00"
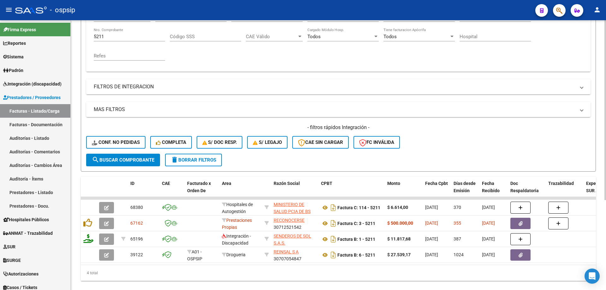
click at [98, 38] on input "5211" at bounding box center [129, 37] width 71 height 6
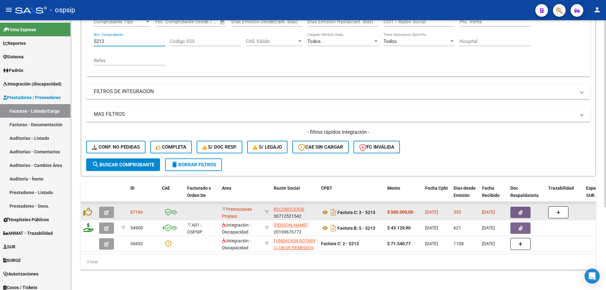
type input "5213"
click at [104, 210] on icon "button" at bounding box center [106, 212] width 5 height 5
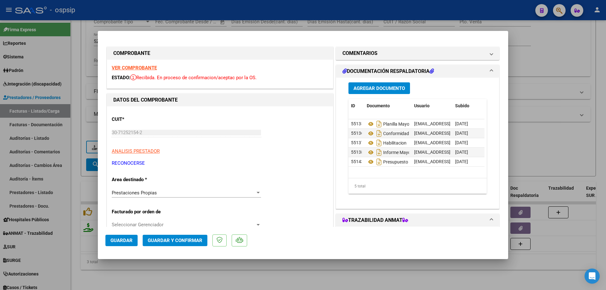
click at [147, 70] on strong "VER COMPROBANTE" at bounding box center [134, 68] width 45 height 6
click at [83, 69] on div at bounding box center [303, 145] width 606 height 290
type input "$ 0,00"
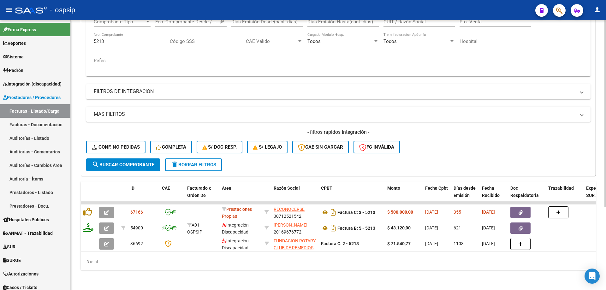
click at [120, 32] on div "5213 Nro. Comprobante" at bounding box center [129, 39] width 71 height 14
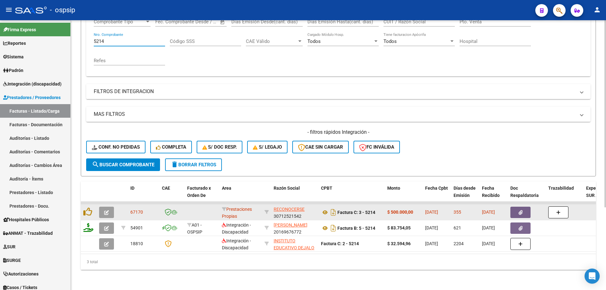
type input "5214"
click at [103, 204] on datatable-body-cell at bounding box center [108, 211] width 22 height 15
click at [109, 211] on button "button" at bounding box center [106, 212] width 15 height 11
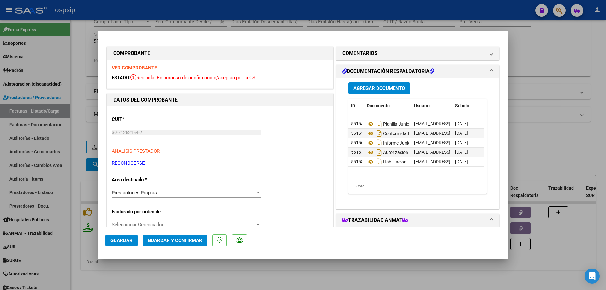
click at [128, 66] on strong "VER COMPROBANTE" at bounding box center [134, 68] width 45 height 6
click at [78, 73] on div at bounding box center [303, 145] width 606 height 290
type input "$ 0,00"
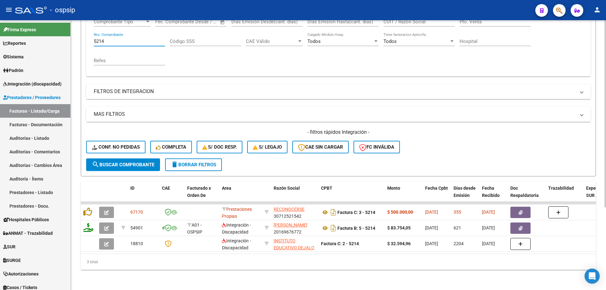
click at [107, 38] on input "5214" at bounding box center [129, 41] width 71 height 6
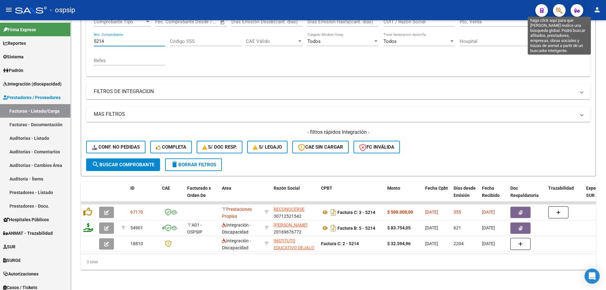
click at [557, 10] on icon "button" at bounding box center [559, 10] width 6 height 7
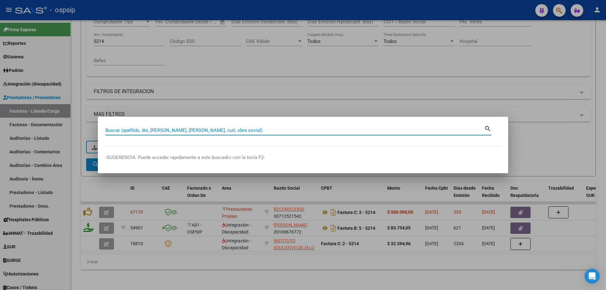
click at [244, 128] on input "Buscar (apellido, dni, cuil, nro traspaso, cuit, obra social)" at bounding box center [294, 130] width 379 height 6
paste input "20324723359"
type input "20324723359"
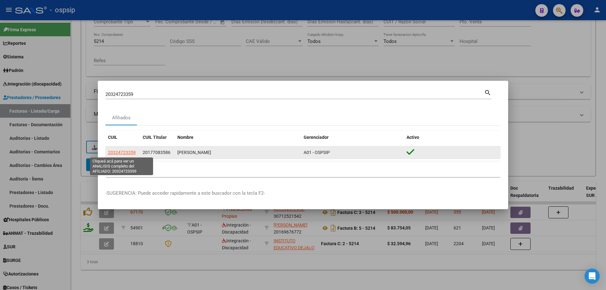
click at [133, 152] on span "20324723359" at bounding box center [122, 152] width 28 height 5
type textarea "20324723359"
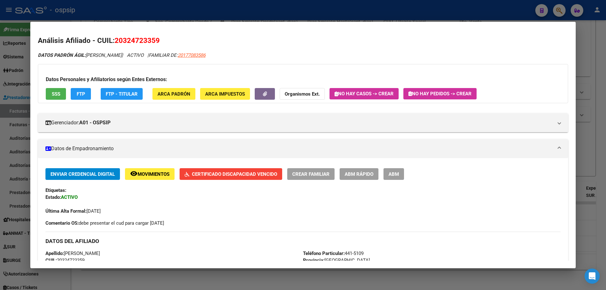
click at [56, 95] on span "SSS" at bounding box center [56, 94] width 9 height 6
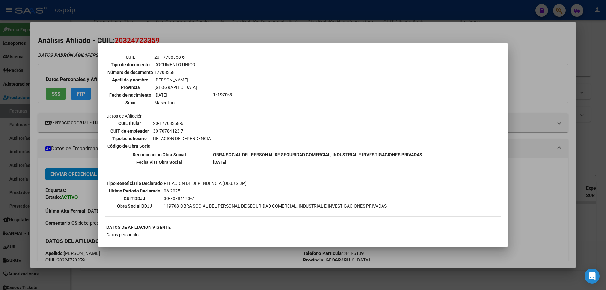
scroll to position [6, 0]
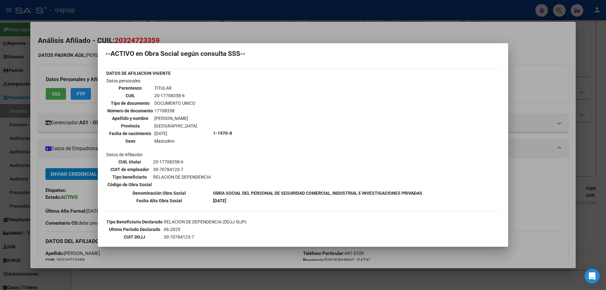
click at [105, 2] on div at bounding box center [303, 145] width 606 height 290
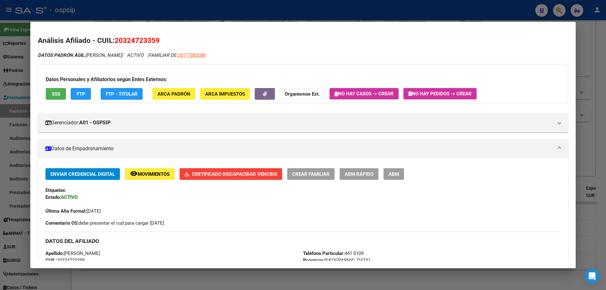
click at [94, 12] on div at bounding box center [303, 145] width 606 height 290
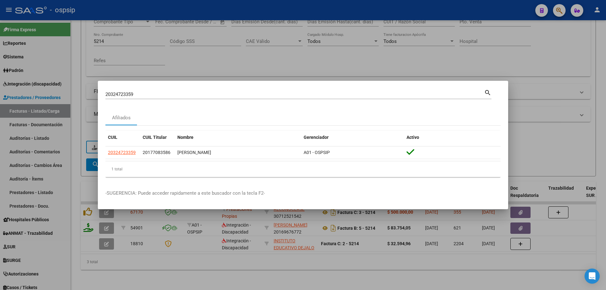
click at [106, 36] on div at bounding box center [303, 145] width 606 height 290
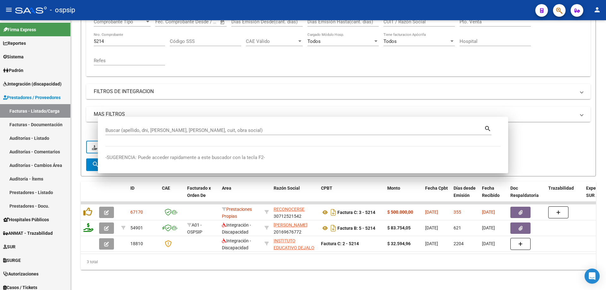
click at [106, 38] on input "5214" at bounding box center [129, 41] width 71 height 6
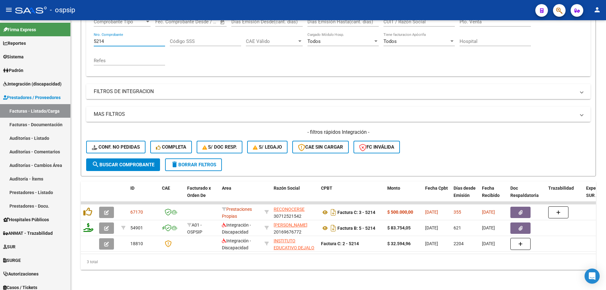
click at [106, 38] on input "5214" at bounding box center [129, 41] width 71 height 6
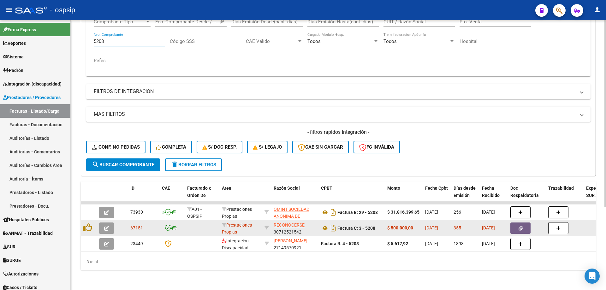
type input "5208"
click at [108, 226] on button "button" at bounding box center [106, 227] width 15 height 11
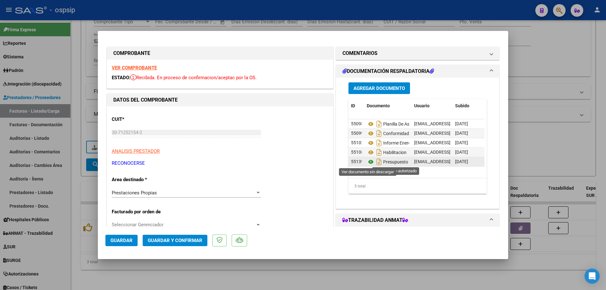
click at [368, 161] on icon at bounding box center [371, 162] width 8 height 8
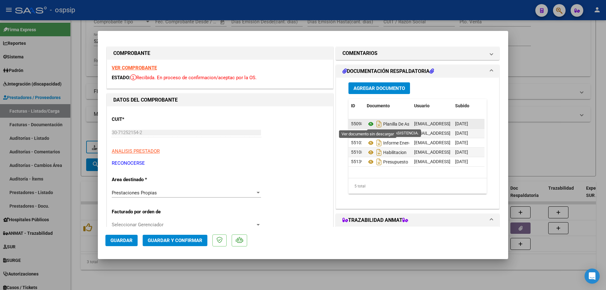
click at [367, 124] on icon at bounding box center [371, 124] width 8 height 8
click at [508, 1] on div at bounding box center [303, 145] width 606 height 290
type input "$ 0,00"
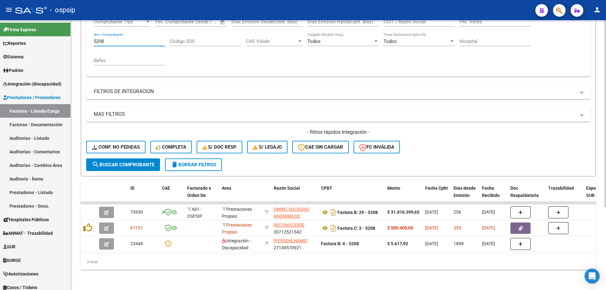
click at [113, 38] on input "5208" at bounding box center [129, 41] width 71 height 6
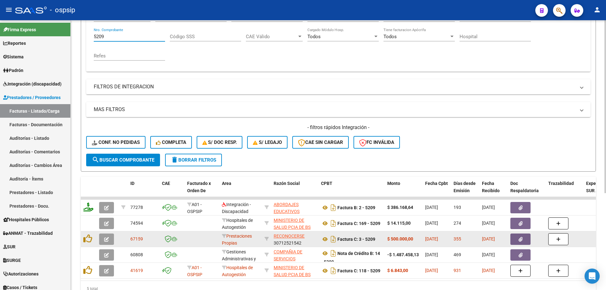
type input "5209"
click at [106, 239] on icon "button" at bounding box center [106, 239] width 5 height 5
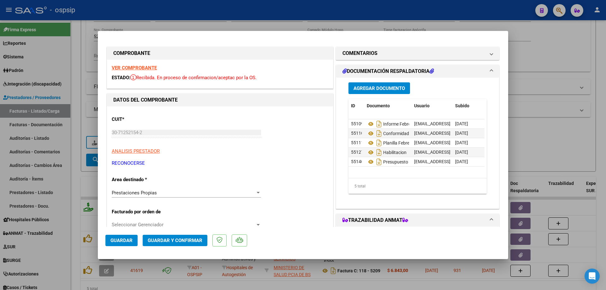
click at [140, 68] on strong "VER COMPROBANTE" at bounding box center [134, 68] width 45 height 6
click at [368, 125] on icon at bounding box center [371, 124] width 8 height 8
click at [368, 133] on icon at bounding box center [371, 134] width 8 height 8
click at [369, 144] on icon at bounding box center [371, 143] width 8 height 8
click at [369, 151] on icon at bounding box center [371, 153] width 8 height 8
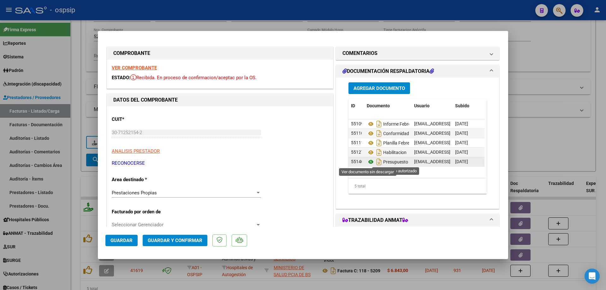
click at [367, 161] on icon at bounding box center [371, 162] width 8 height 8
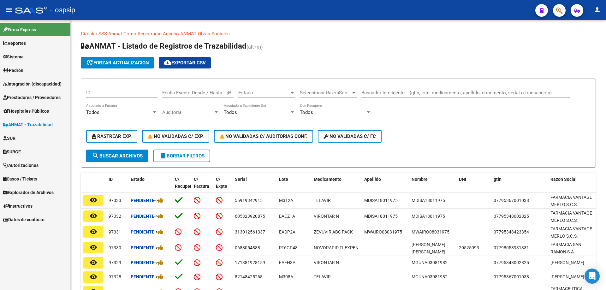
click at [31, 56] on link "Sistema" at bounding box center [35, 57] width 70 height 14
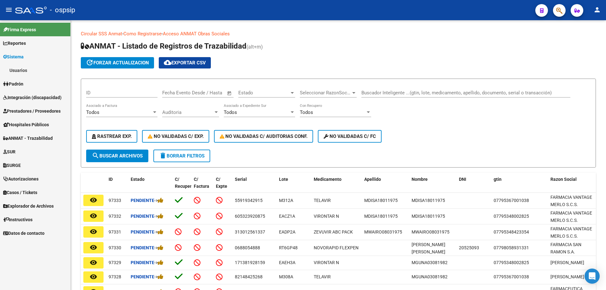
click at [26, 68] on link "Usuarios" at bounding box center [35, 70] width 70 height 14
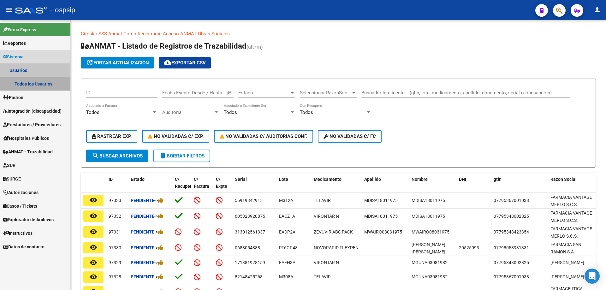
click at [25, 80] on link "Todos los Usuarios" at bounding box center [35, 84] width 70 height 14
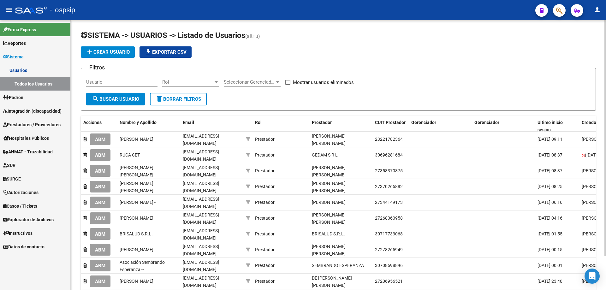
click at [103, 46] on app-list-header "SISTEMA -> USUARIOS -> Listado de Usuarios (alt+u) add Crear Usuario file_downl…" at bounding box center [338, 70] width 515 height 80
click at [106, 51] on span "add Crear Usuario" at bounding box center [108, 52] width 44 height 6
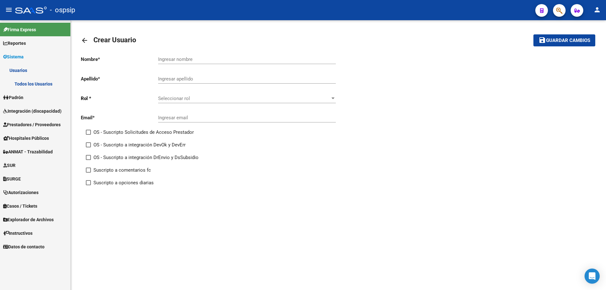
click at [208, 62] on input "Ingresar nombre" at bounding box center [247, 59] width 178 height 6
type input "m"
type input "[PERSON_NAME] [PERSON_NAME]"
click at [190, 79] on input "Ingresar apellido" at bounding box center [247, 79] width 178 height 6
type input "MENDOZA"
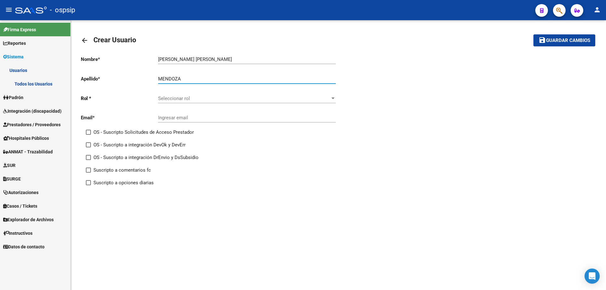
click at [189, 96] on span "Seleccionar rol" at bounding box center [244, 99] width 172 height 6
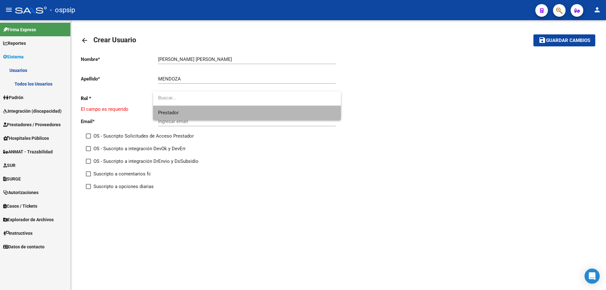
click at [190, 111] on span "Prestador" at bounding box center [247, 113] width 178 height 14
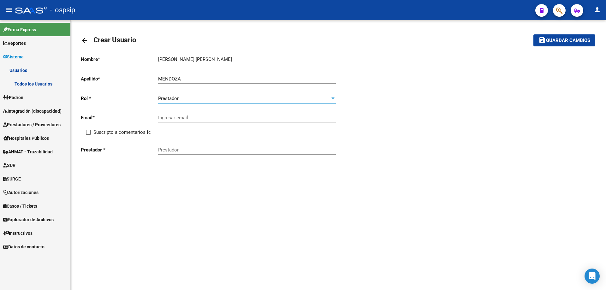
click at [182, 116] on input "Ingresar email" at bounding box center [247, 118] width 178 height 6
paste input "[EMAIL_ADDRESS][DOMAIN_NAME]"
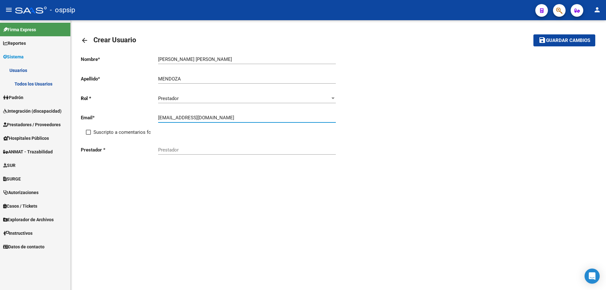
type input "[EMAIL_ADDRESS][DOMAIN_NAME]"
click at [88, 134] on span at bounding box center [88, 132] width 5 height 5
click at [88, 135] on input "Suscripto a comentarios fc" at bounding box center [88, 135] width 0 height 0
checkbox input "true"
click at [172, 147] on div "Prestador" at bounding box center [247, 148] width 178 height 14
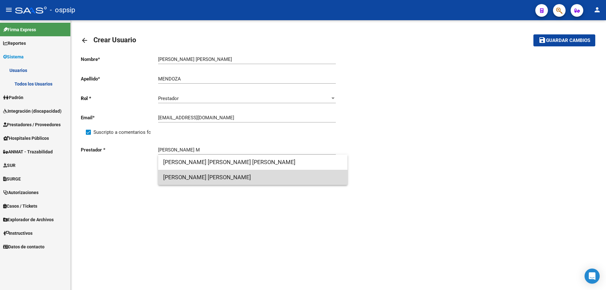
click at [234, 179] on span "[PERSON_NAME] [PERSON_NAME]" at bounding box center [252, 177] width 179 height 15
type input "[PERSON_NAME] [PERSON_NAME]"
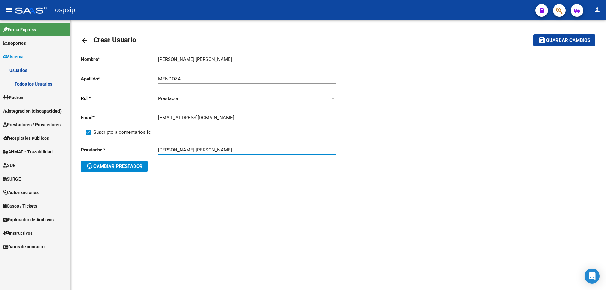
click at [579, 39] on span "Guardar cambios" at bounding box center [568, 41] width 44 height 6
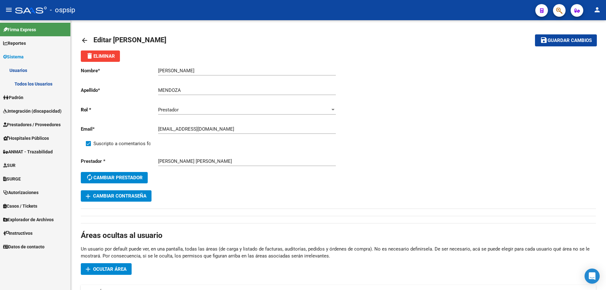
click at [25, 191] on span "Autorizaciones" at bounding box center [20, 192] width 35 height 7
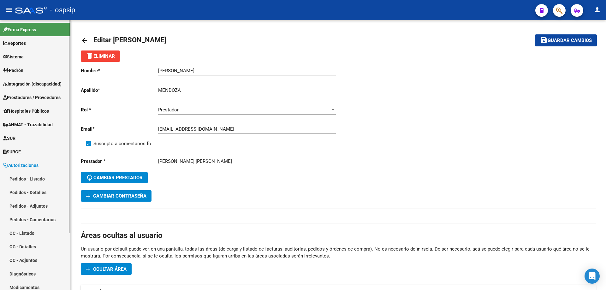
click at [26, 176] on link "Pedidos - Listado" at bounding box center [35, 179] width 70 height 14
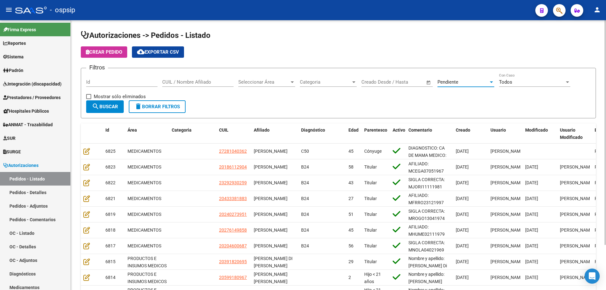
click at [462, 79] on div "Pendiente" at bounding box center [462, 82] width 51 height 6
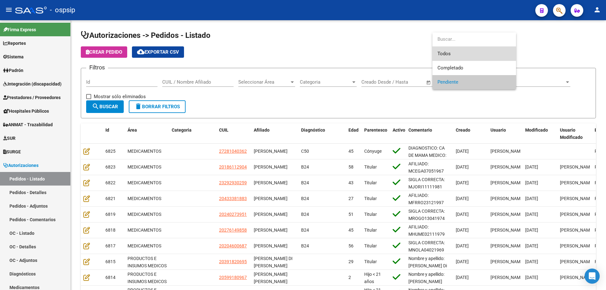
click at [450, 52] on span "Todos" at bounding box center [473, 54] width 73 height 14
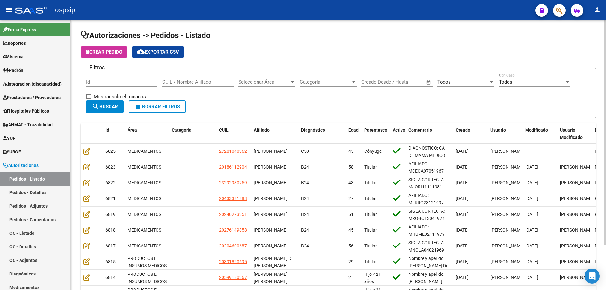
click at [201, 69] on form "Filtros Id CUIL / Nombre Afiliado Seleccionar Área Seleccionar Área Categoria C…" at bounding box center [338, 93] width 515 height 50
click at [197, 80] on input "CUIL / Nombre Afiliado" at bounding box center [197, 82] width 71 height 6
paste input "20369564928"
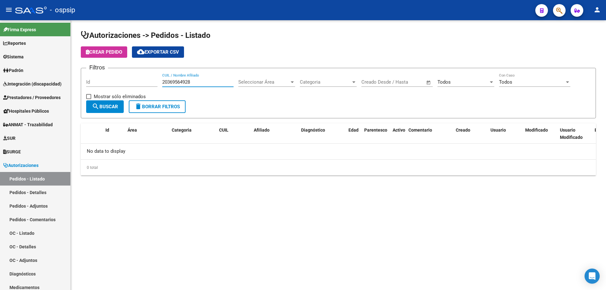
type input "20369564928"
click at [38, 95] on span "Prestadores / Proveedores" at bounding box center [31, 97] width 57 height 7
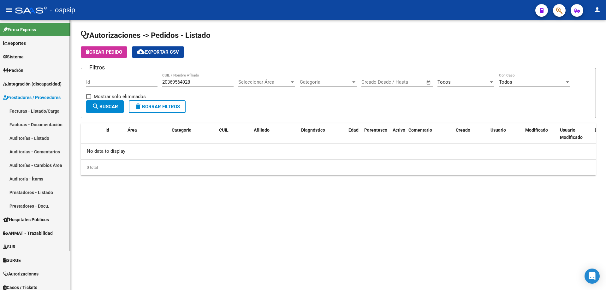
click at [35, 106] on link "Facturas - Listado/Carga" at bounding box center [35, 111] width 70 height 14
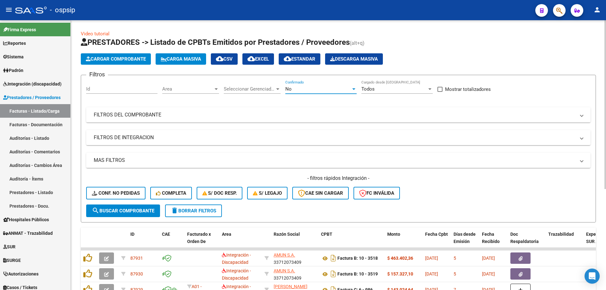
click at [294, 90] on div "No" at bounding box center [318, 89] width 66 height 6
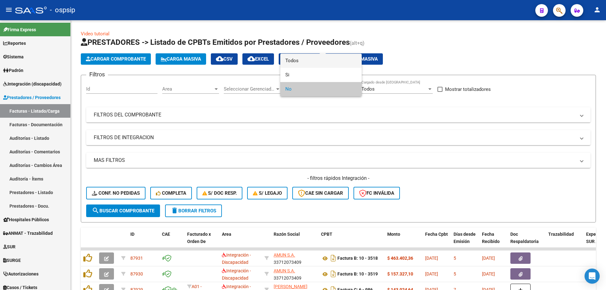
click at [291, 61] on span "Todos" at bounding box center [320, 61] width 71 height 14
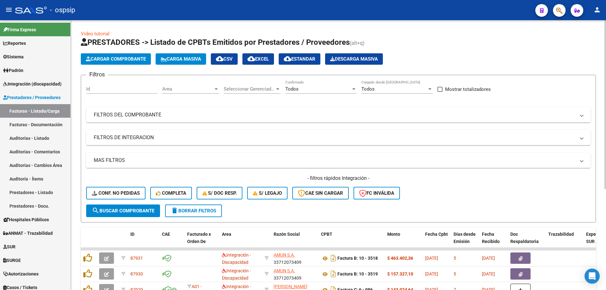
click at [220, 114] on mat-panel-title "FILTROS DEL COMPROBANTE" at bounding box center [334, 114] width 481 height 7
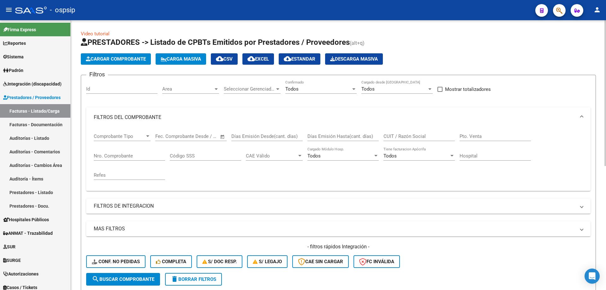
click at [112, 155] on input "Nro. Comprobante" at bounding box center [129, 156] width 71 height 6
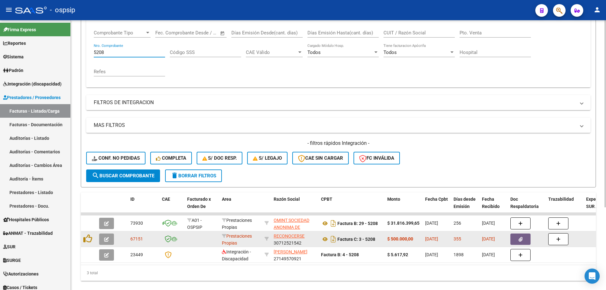
scroll to position [119, 0]
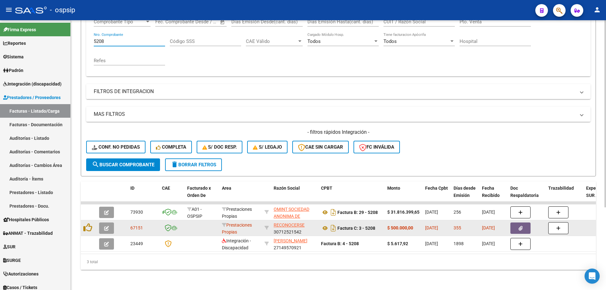
type input "5208"
click at [107, 226] on button "button" at bounding box center [106, 227] width 15 height 11
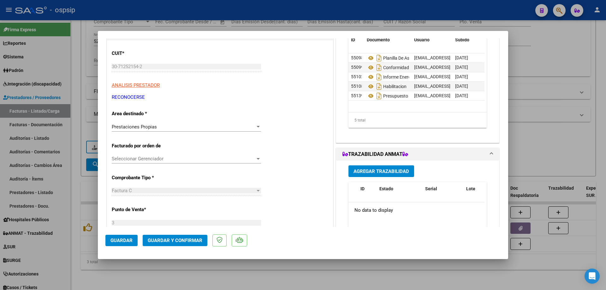
scroll to position [0, 0]
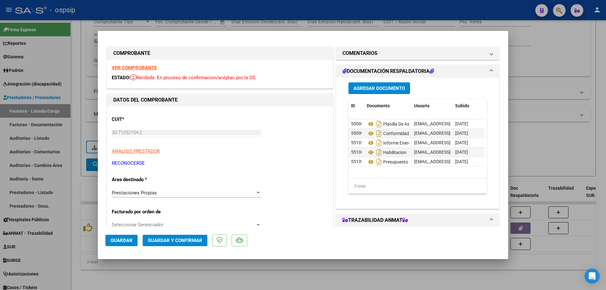
click at [139, 67] on strong "VER COMPROBANTE" at bounding box center [134, 68] width 45 height 6
click at [71, 173] on div at bounding box center [303, 145] width 606 height 290
type input "$ 0,00"
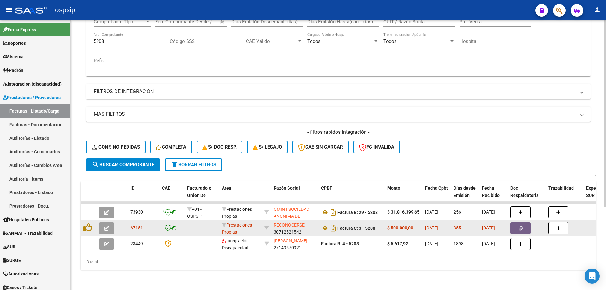
click at [107, 225] on span "button" at bounding box center [106, 228] width 5 height 6
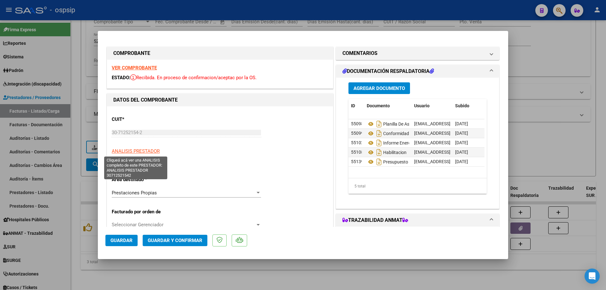
click at [137, 149] on span "ANALISIS PRESTADOR" at bounding box center [136, 151] width 48 height 6
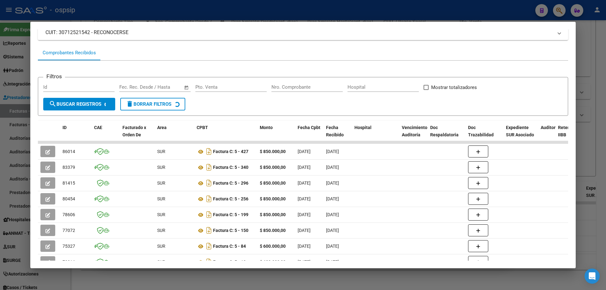
scroll to position [114, 0]
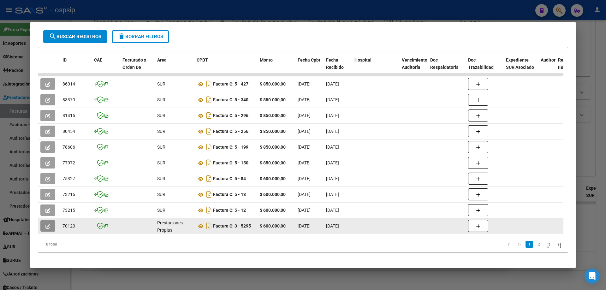
click at [50, 220] on button "button" at bounding box center [47, 225] width 15 height 11
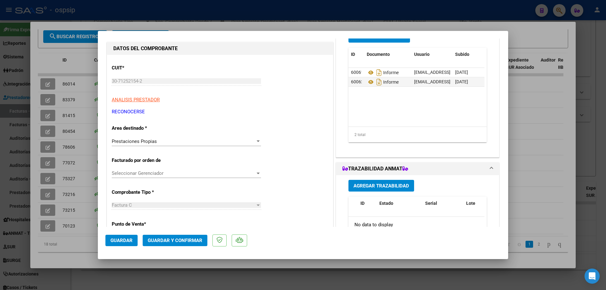
scroll to position [0, 0]
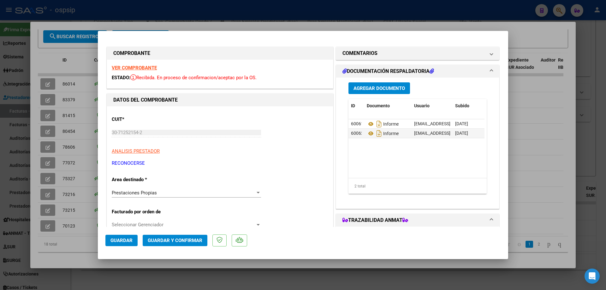
click at [156, 68] on strong "VER COMPROBANTE" at bounding box center [134, 68] width 45 height 6
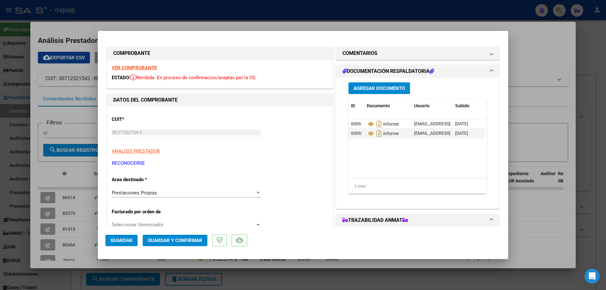
scroll to position [114, 0]
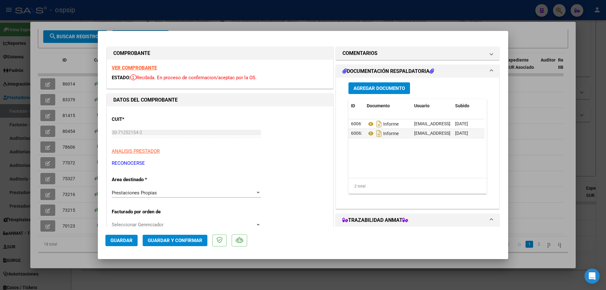
click at [15, 85] on div at bounding box center [303, 145] width 606 height 290
type input "$ 0,00"
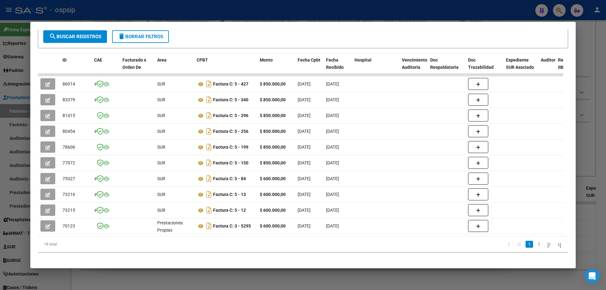
click at [15, 85] on div at bounding box center [303, 145] width 606 height 290
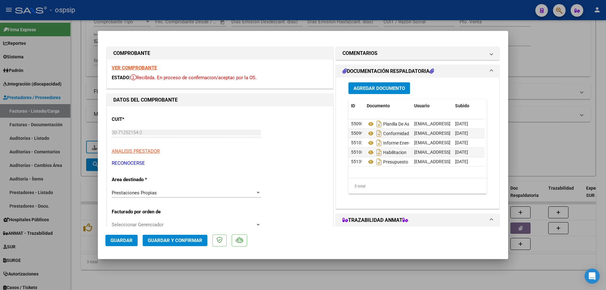
click at [15, 85] on div at bounding box center [303, 145] width 606 height 290
type input "$ 0,00"
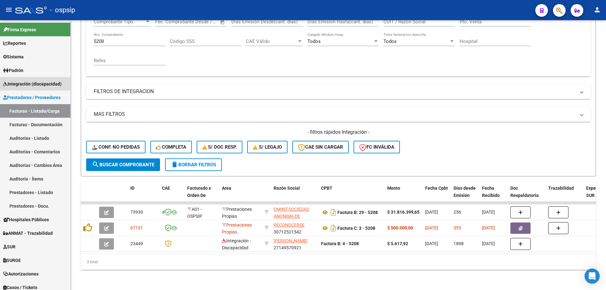
click at [15, 85] on span "Integración (discapacidad)" at bounding box center [32, 83] width 58 height 7
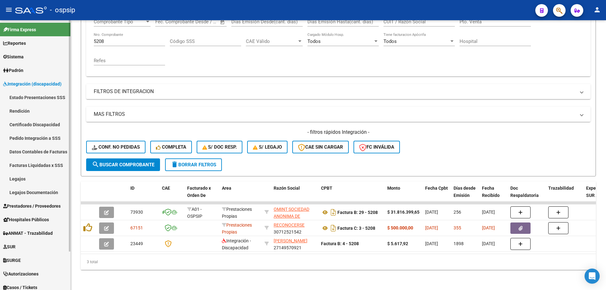
click at [18, 174] on link "Legajos" at bounding box center [35, 179] width 70 height 14
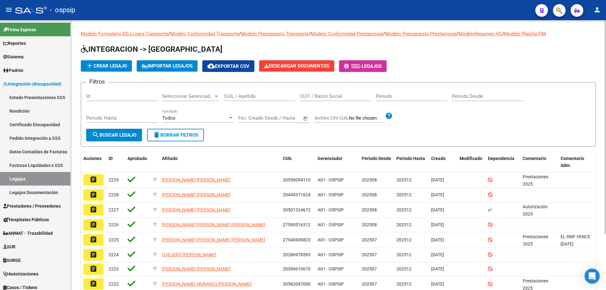
click at [248, 93] on div "CUIL / Apellido" at bounding box center [259, 94] width 71 height 14
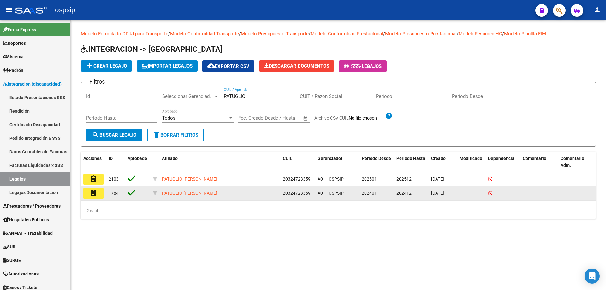
type input "PATUGLIO"
click at [95, 197] on button "assignment" at bounding box center [93, 193] width 20 height 11
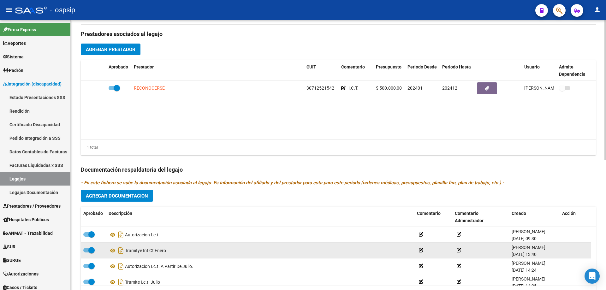
scroll to position [6, 0]
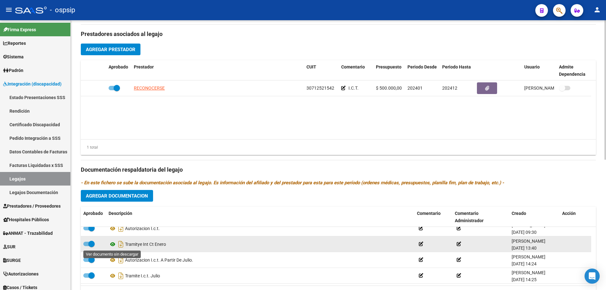
click at [113, 246] on icon at bounding box center [113, 244] width 8 height 8
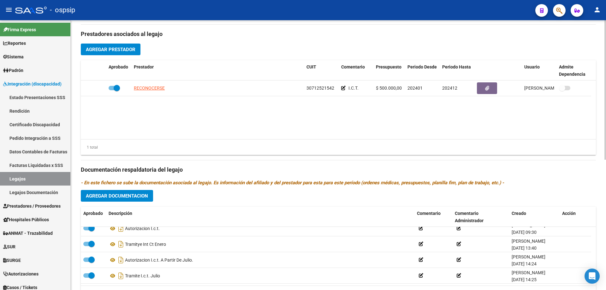
scroll to position [0, 0]
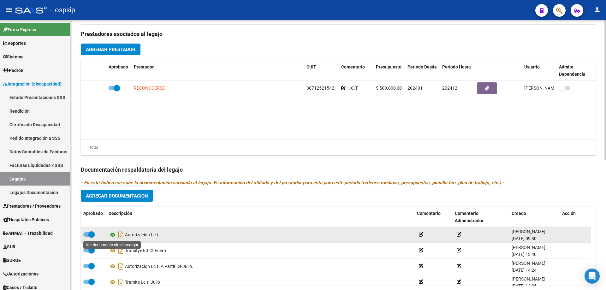
click at [114, 234] on icon at bounding box center [113, 235] width 8 height 8
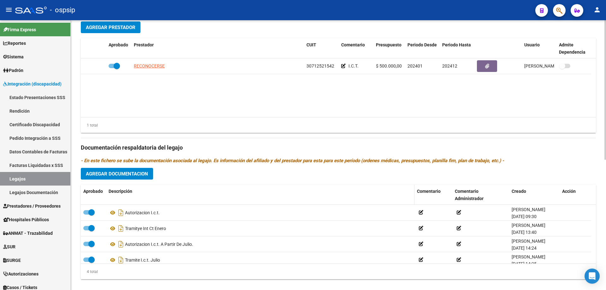
scroll to position [252, 0]
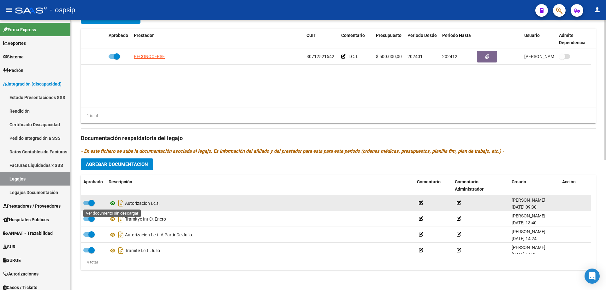
click at [114, 205] on icon at bounding box center [113, 203] width 8 height 8
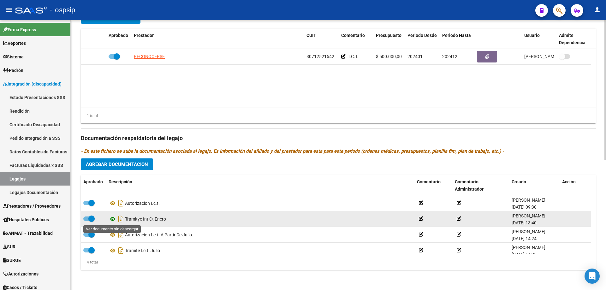
click at [114, 219] on icon at bounding box center [113, 219] width 8 height 8
